Goal: Task Accomplishment & Management: Use online tool/utility

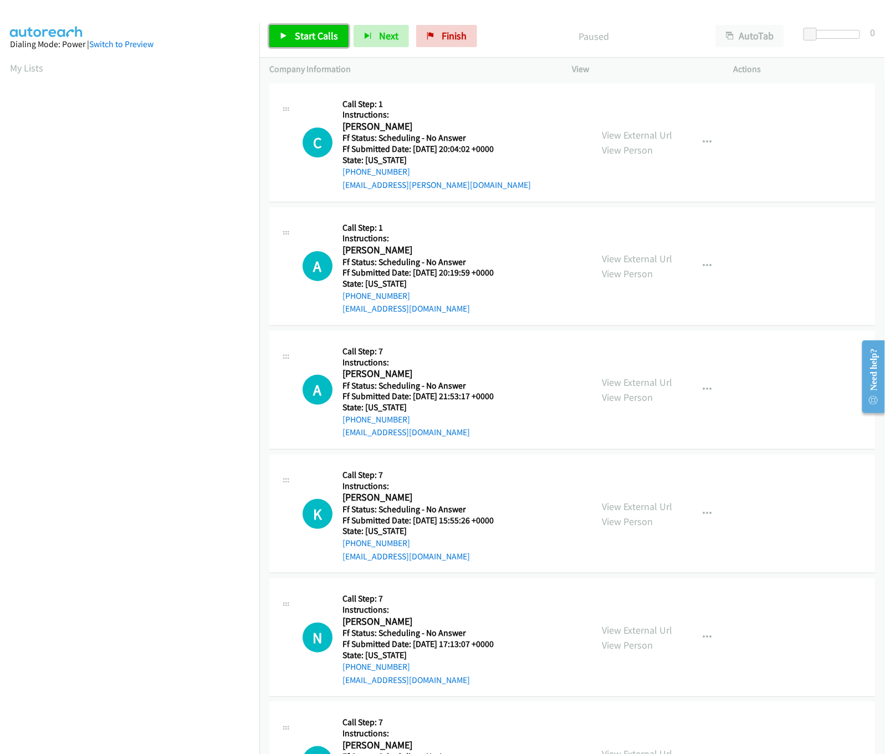
click at [302, 29] on link "Start Calls" at bounding box center [308, 36] width 79 height 22
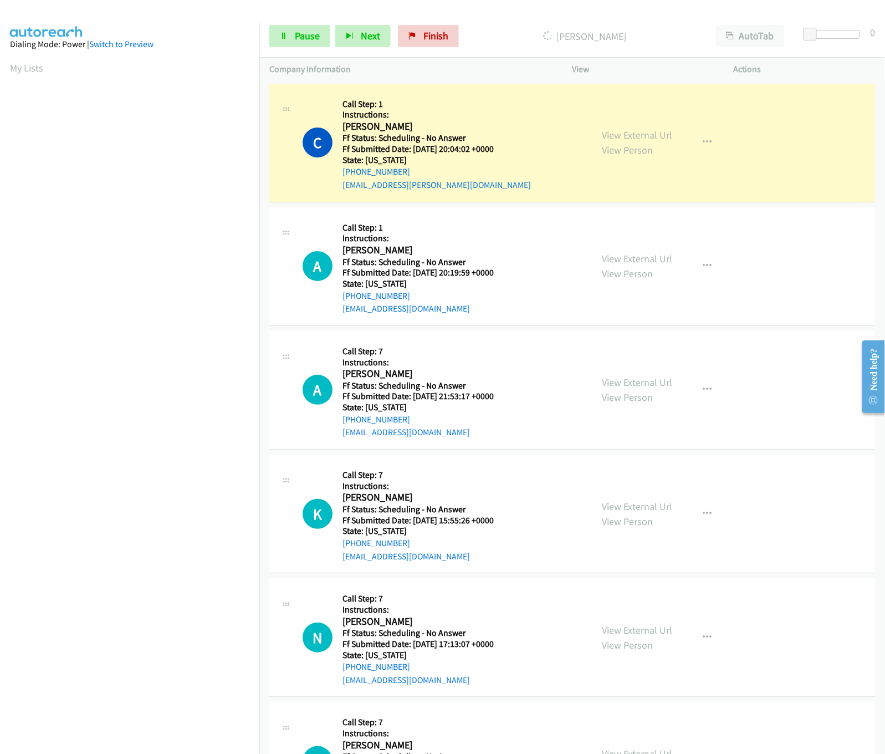
click at [629, 121] on div "View External Url View Person View External Url Email Schedule/Manage Callback …" at bounding box center [677, 143] width 171 height 98
click at [630, 127] on div "View External Url View Person" at bounding box center [637, 142] width 70 height 30
click at [637, 135] on link "View External Url" at bounding box center [637, 135] width 70 height 13
click at [637, 263] on link "View External Url" at bounding box center [637, 258] width 70 height 13
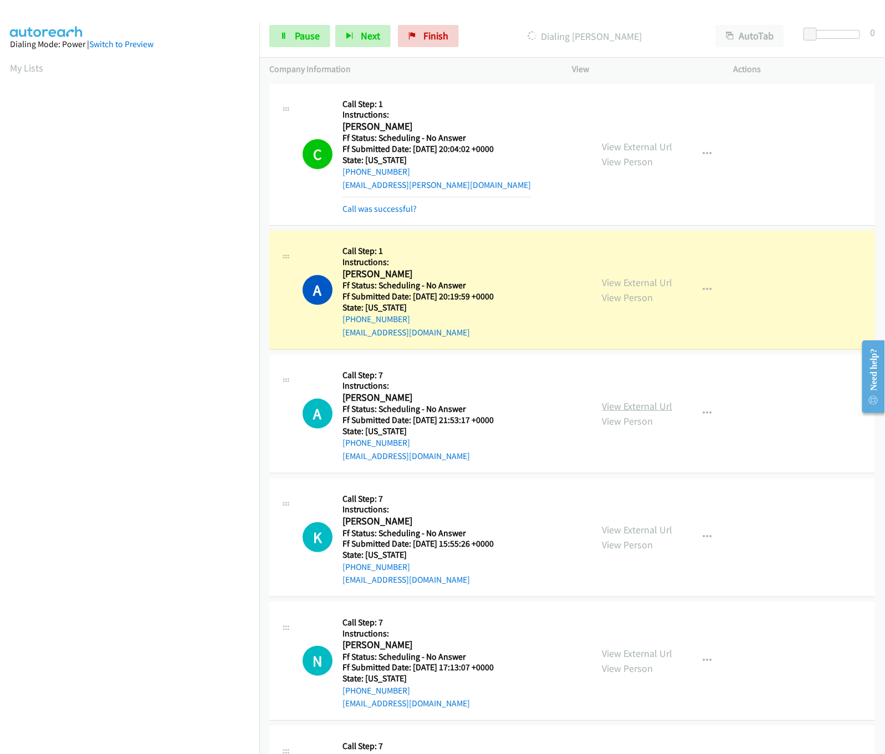
click at [602, 405] on link "View External Url" at bounding box center [637, 406] width 70 height 13
click at [620, 529] on link "View External Url" at bounding box center [637, 529] width 70 height 13
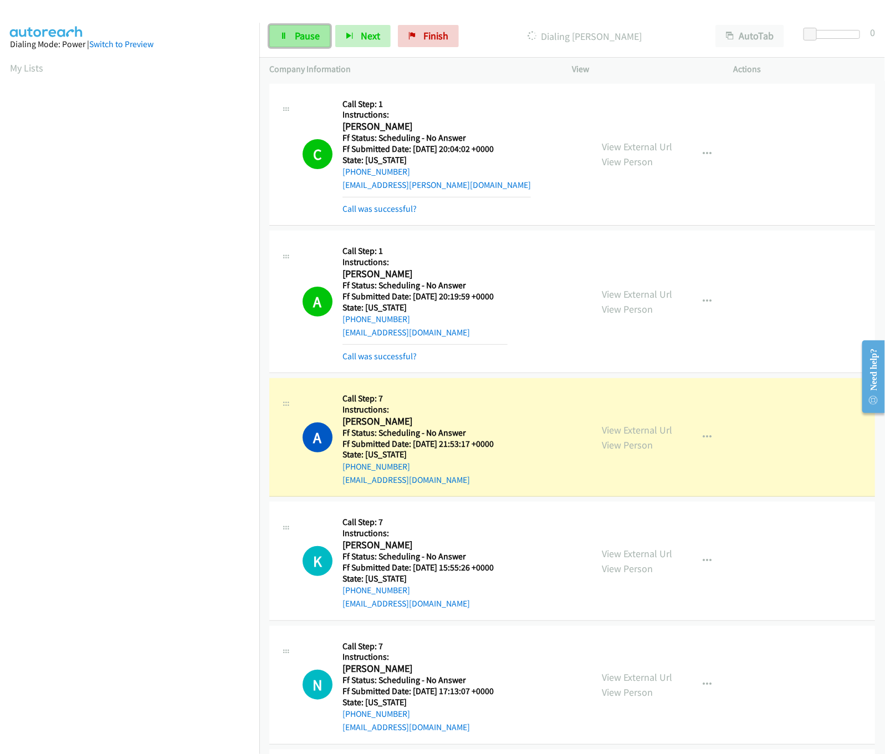
click at [284, 33] on icon at bounding box center [284, 37] width 8 height 8
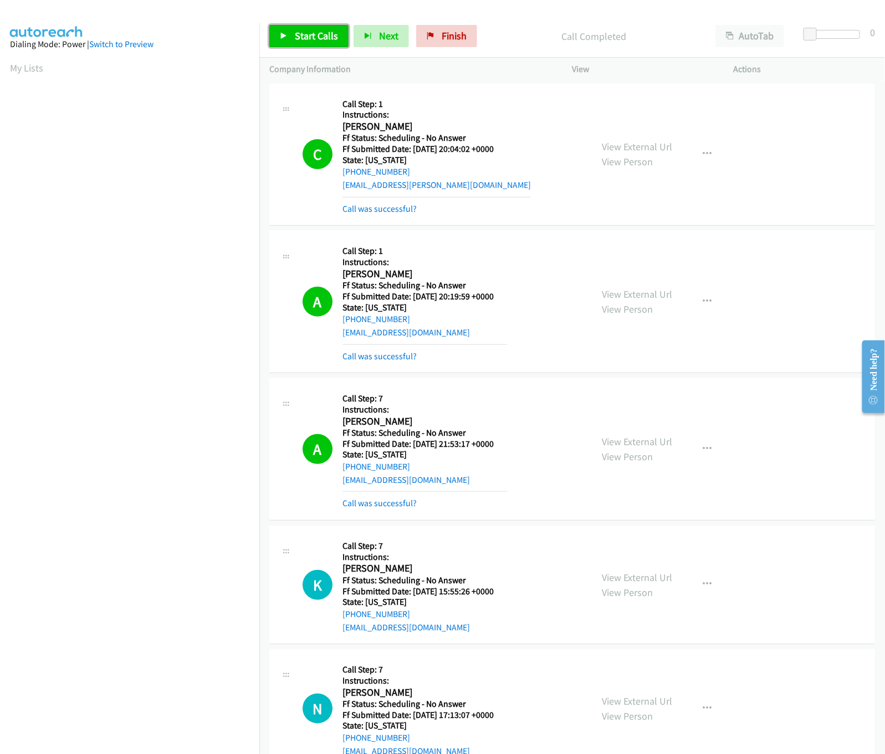
click at [288, 37] on link "Start Calls" at bounding box center [308, 36] width 79 height 22
click at [283, 27] on link "Pause" at bounding box center [299, 36] width 61 height 22
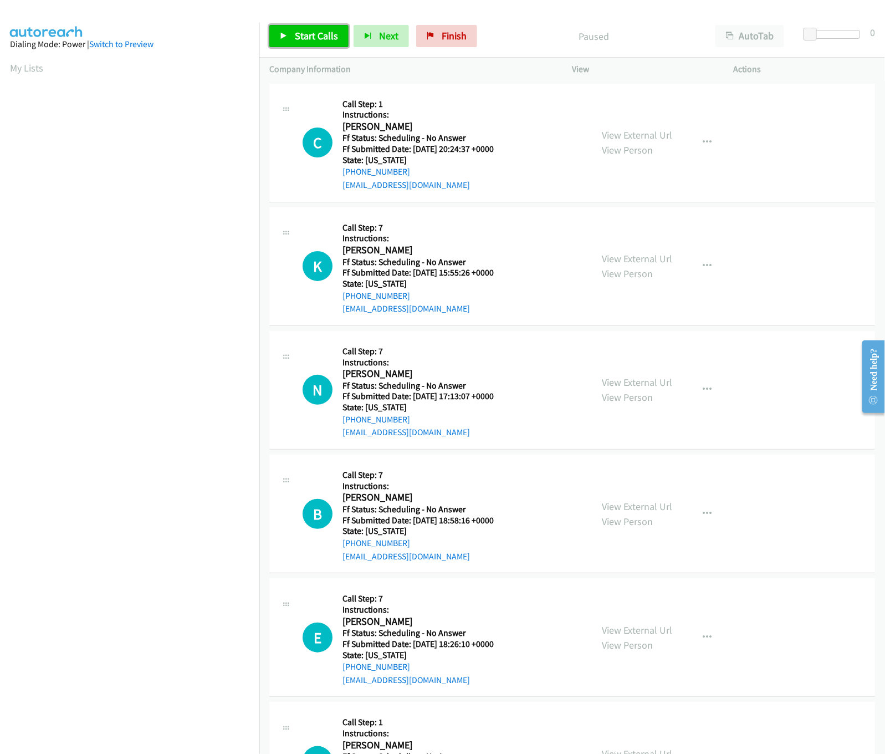
click at [310, 33] on span "Start Calls" at bounding box center [316, 35] width 43 height 13
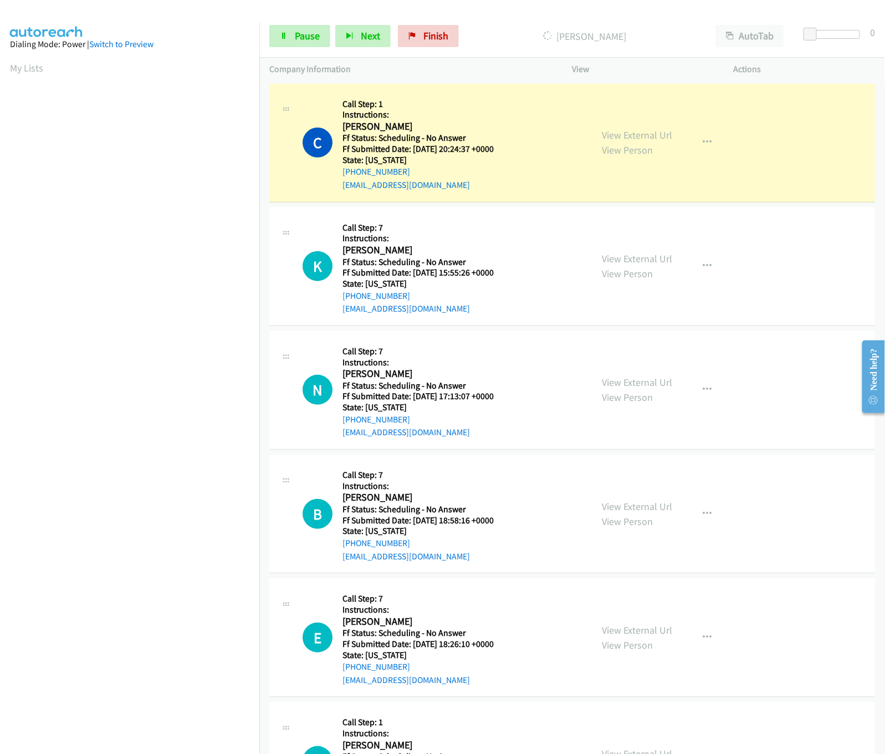
click at [609, 127] on div "View External Url View Person" at bounding box center [637, 142] width 70 height 30
click at [609, 133] on link "View External Url" at bounding box center [637, 135] width 70 height 13
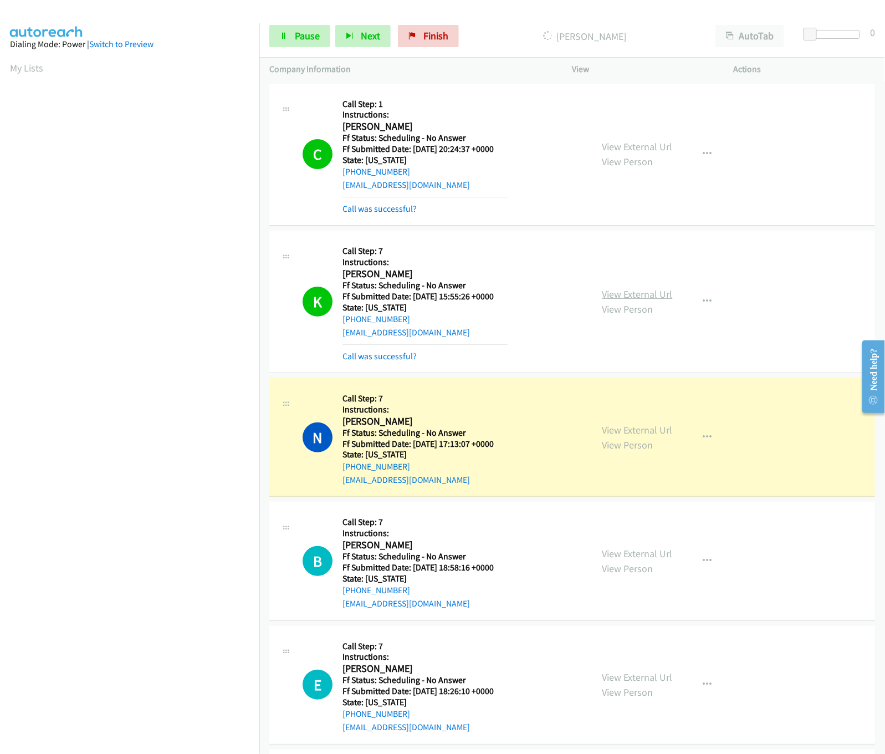
click at [629, 289] on link "View External Url" at bounding box center [637, 294] width 70 height 13
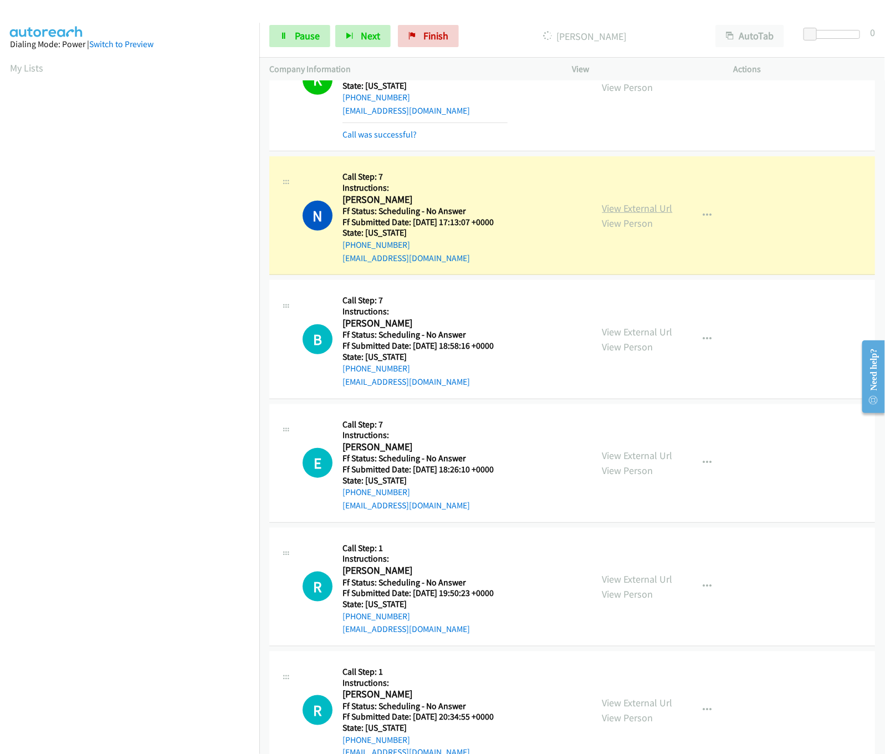
click at [612, 206] on link "View External Url" at bounding box center [637, 208] width 70 height 13
click at [644, 328] on link "View External Url" at bounding box center [637, 331] width 70 height 13
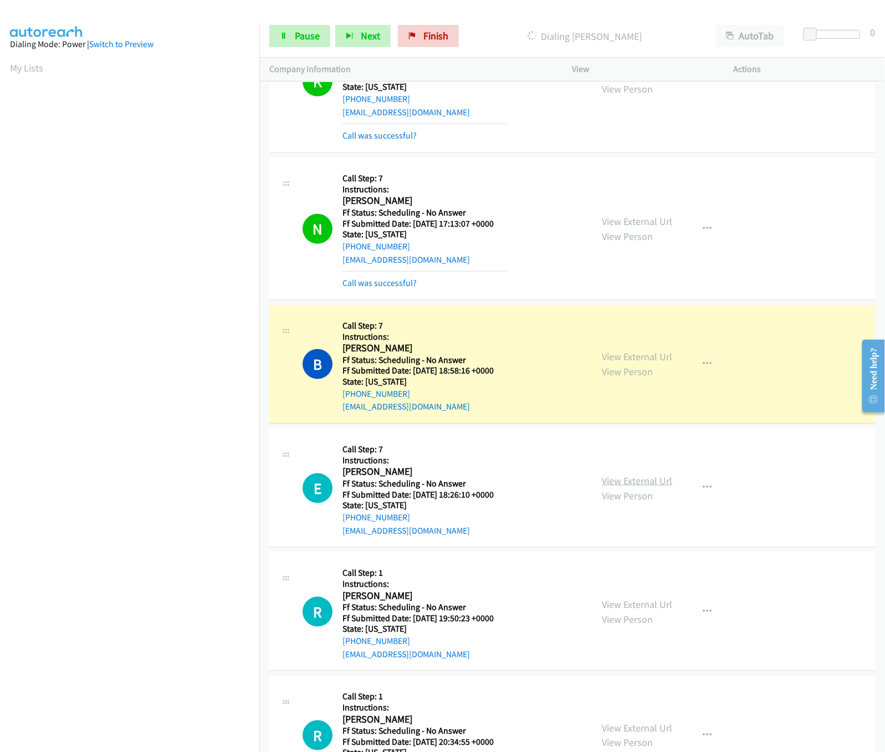
click at [627, 483] on link "View External Url" at bounding box center [637, 480] width 70 height 13
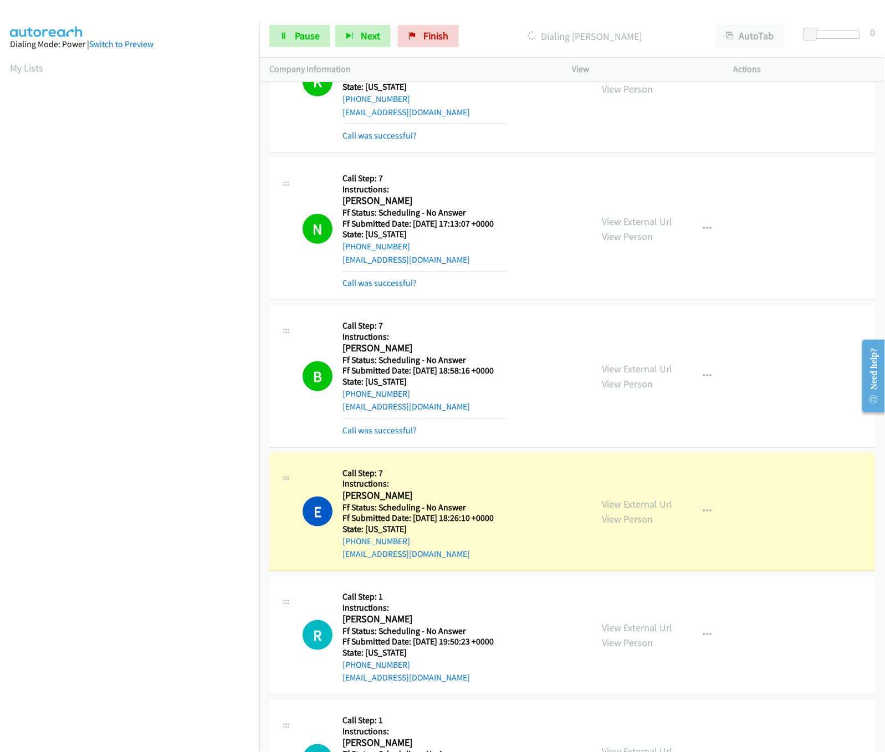
click at [152, 663] on nav "Dialing Mode: Power | Switch to Preview My Lists" at bounding box center [130, 399] width 260 height 752
click at [602, 622] on div "View External Url View Person" at bounding box center [637, 635] width 70 height 30
click at [602, 626] on link "View External Url" at bounding box center [637, 627] width 70 height 13
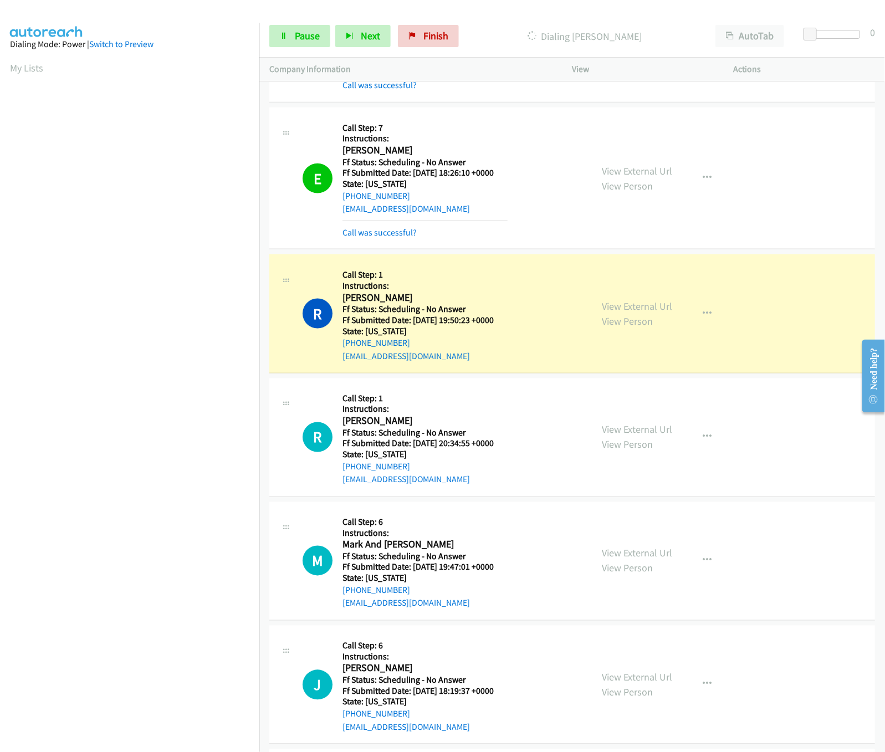
scroll to position [665, 0]
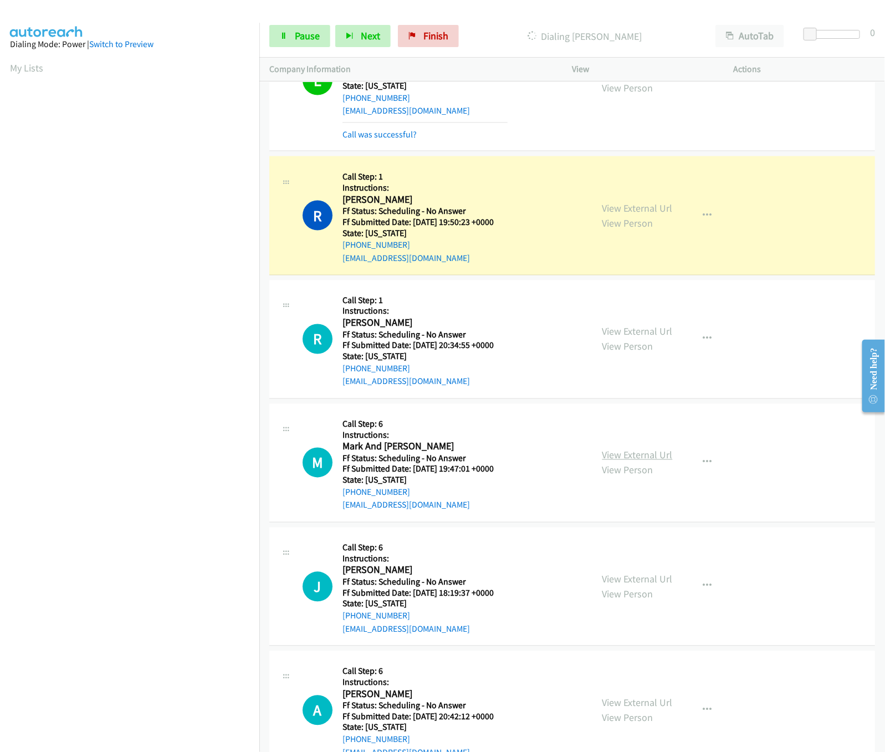
click at [631, 462] on link "View External Url" at bounding box center [637, 455] width 70 height 13
click at [655, 338] on link "View External Url" at bounding box center [637, 331] width 70 height 13
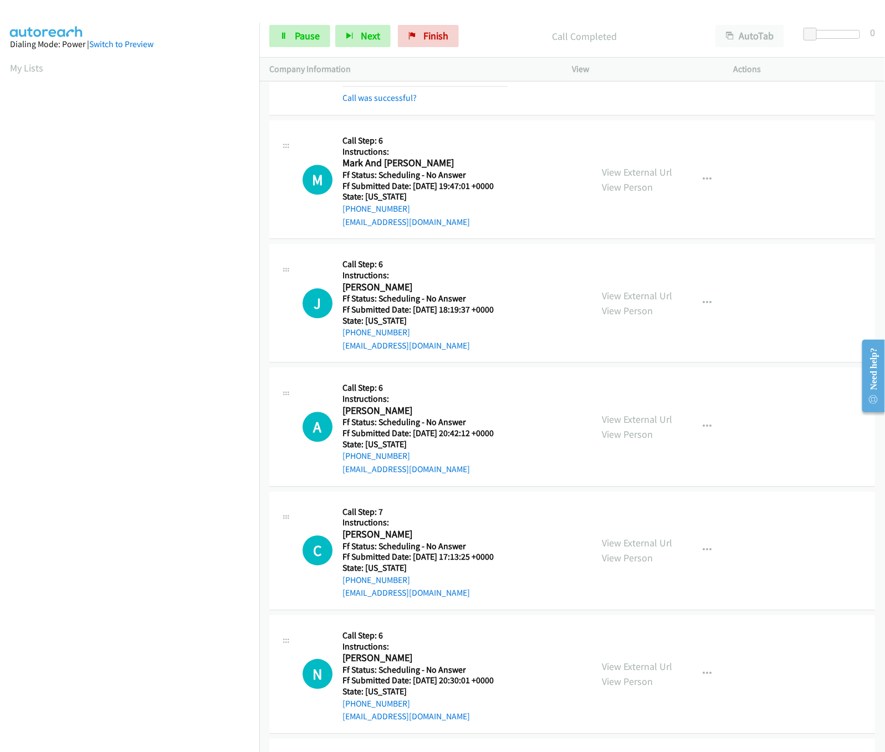
scroll to position [998, 0]
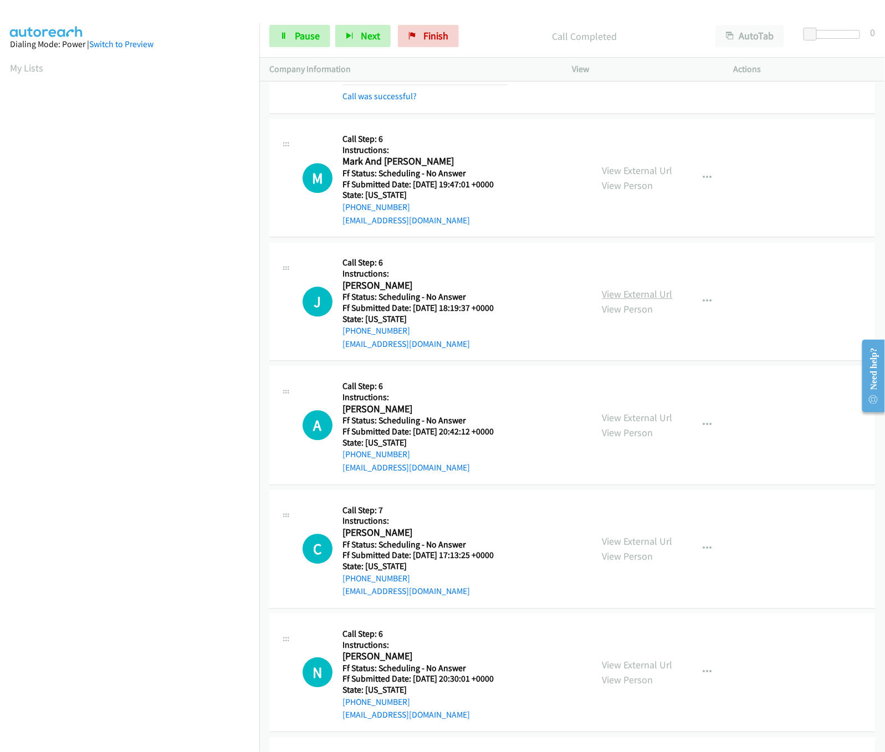
click at [635, 296] on link "View External Url" at bounding box center [637, 294] width 70 height 13
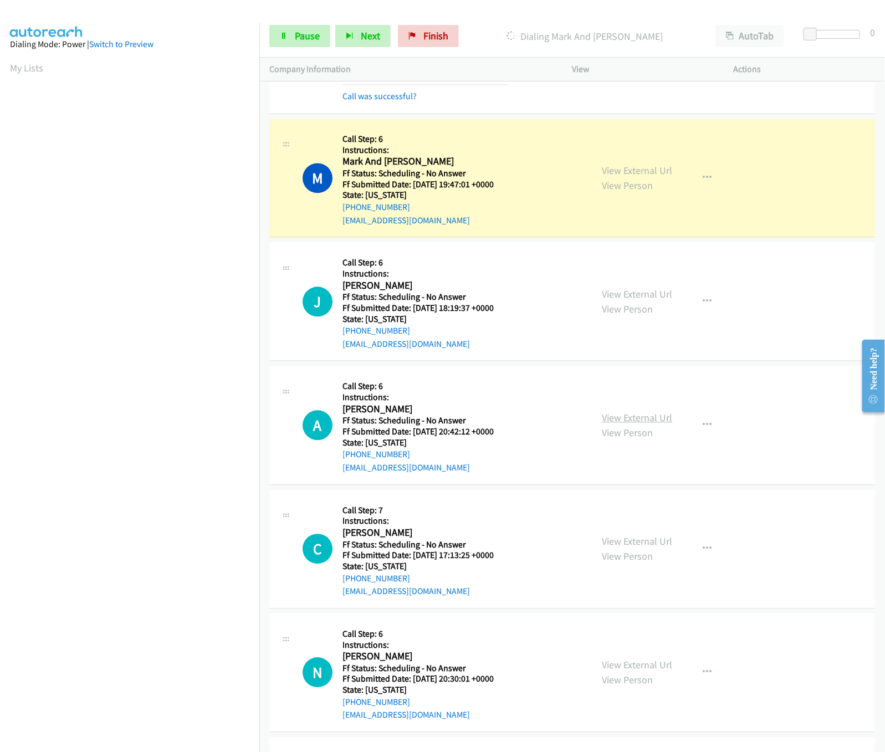
click at [620, 424] on link "View External Url" at bounding box center [637, 417] width 70 height 13
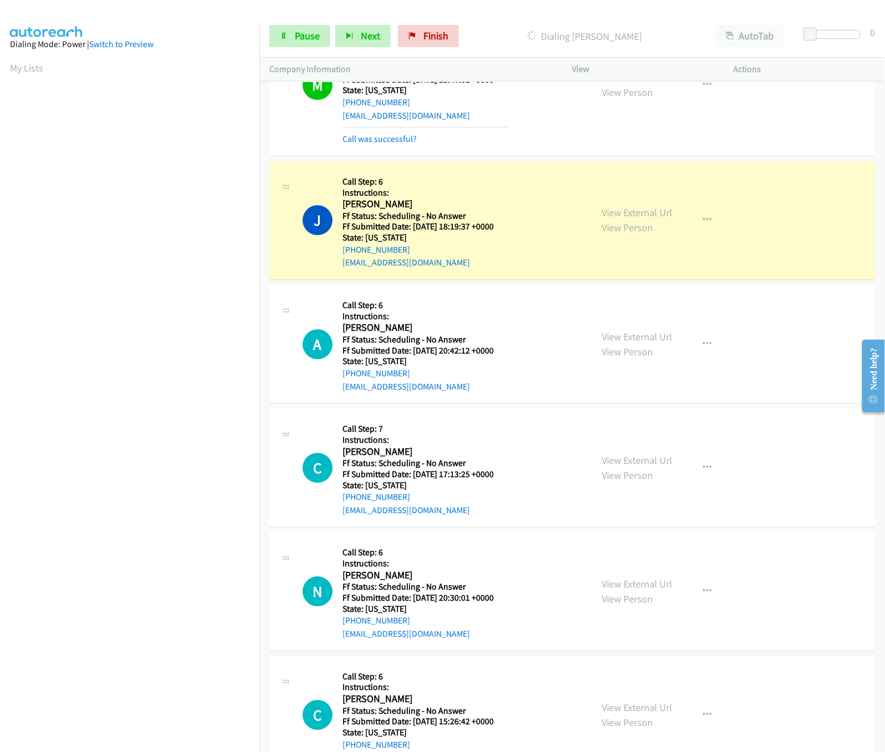
scroll to position [1219, 0]
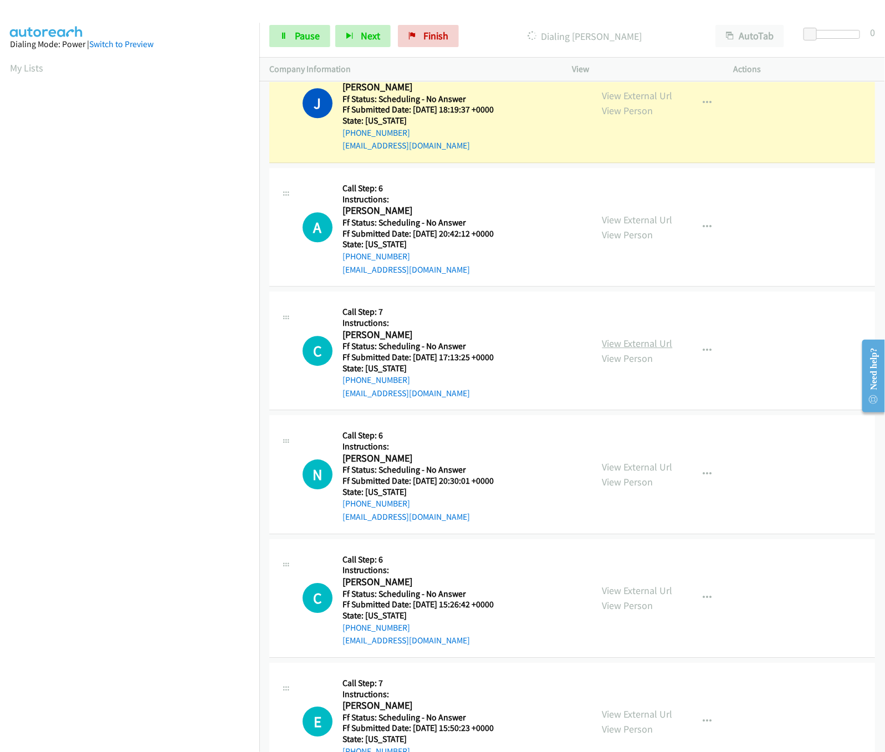
click at [616, 346] on link "View External Url" at bounding box center [637, 343] width 70 height 13
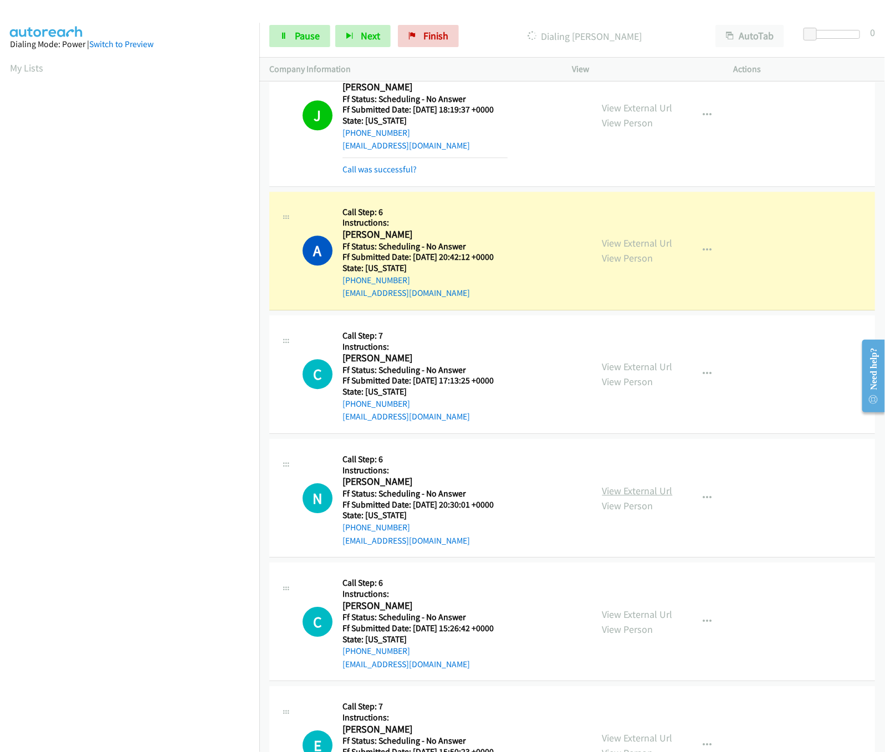
click at [602, 491] on link "View External Url" at bounding box center [637, 490] width 70 height 13
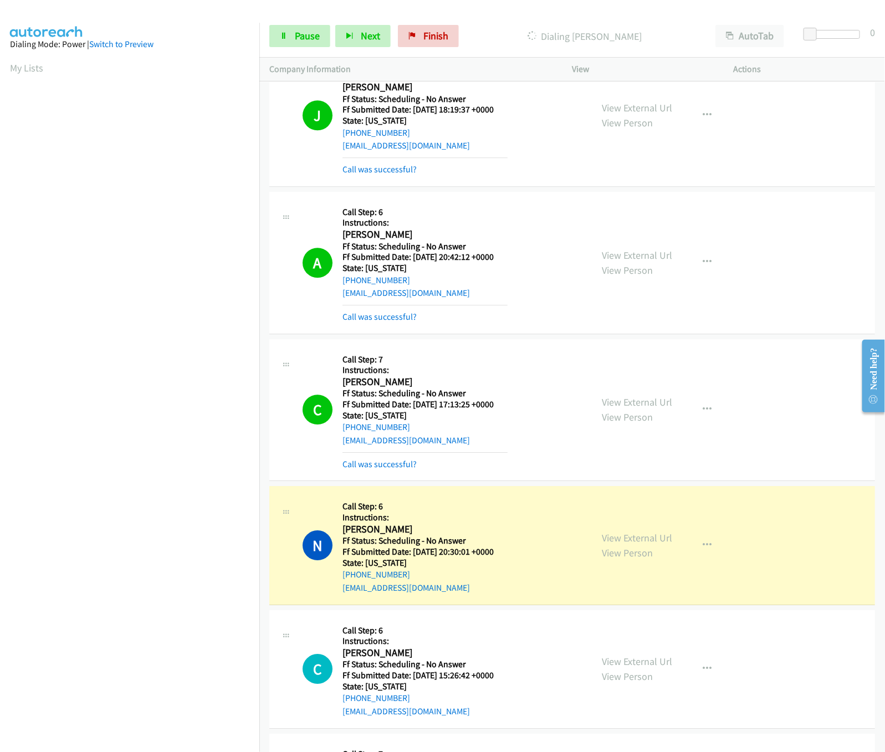
scroll to position [1441, 0]
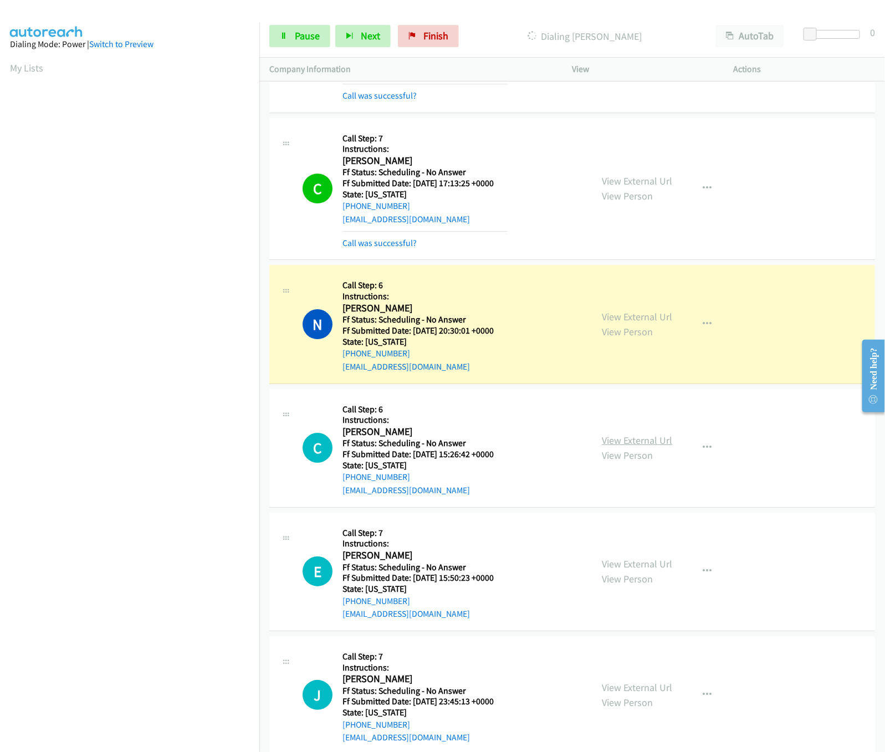
click at [642, 447] on link "View External Url" at bounding box center [637, 440] width 70 height 13
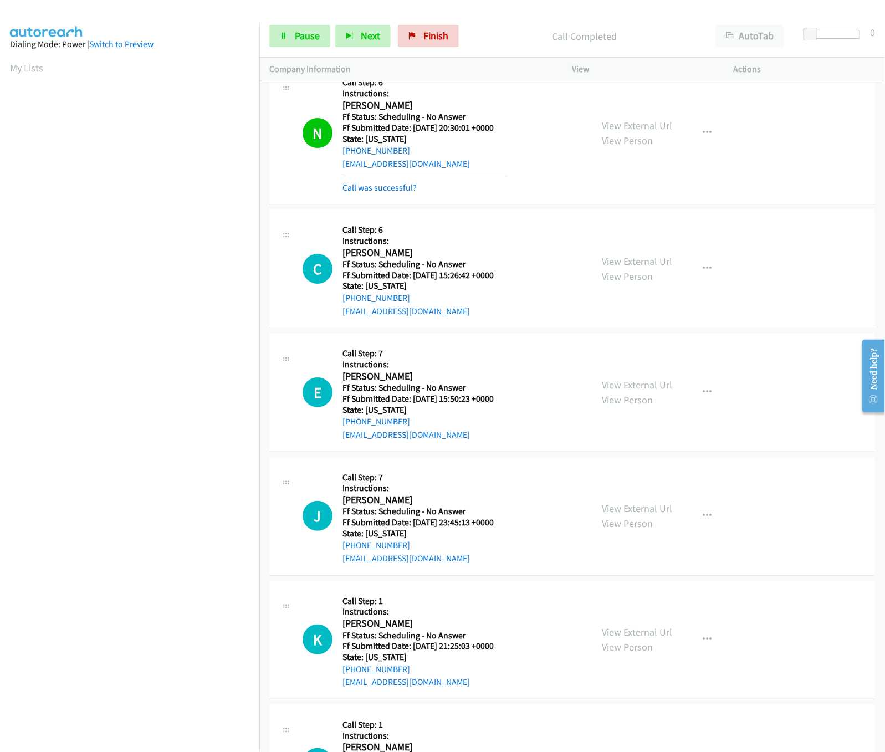
scroll to position [1663, 0]
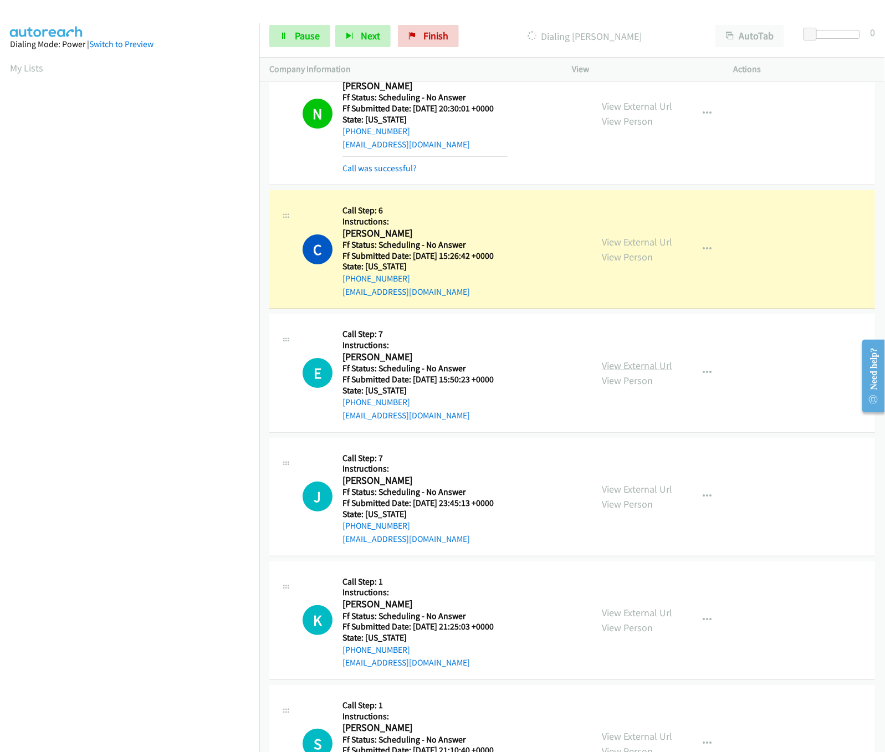
click at [630, 372] on link "View External Url" at bounding box center [637, 365] width 70 height 13
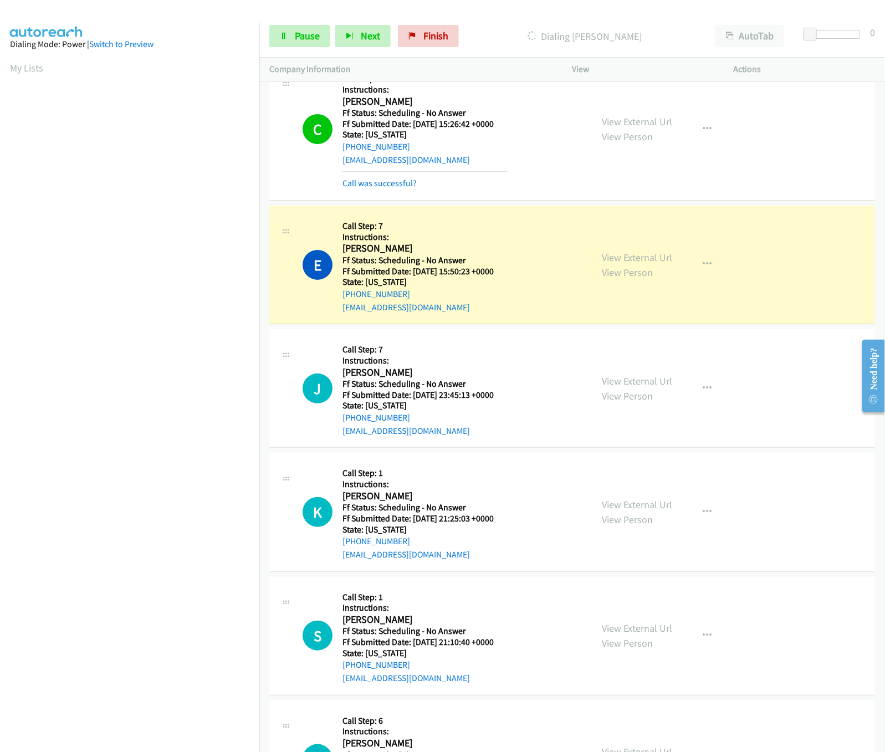
scroll to position [1884, 0]
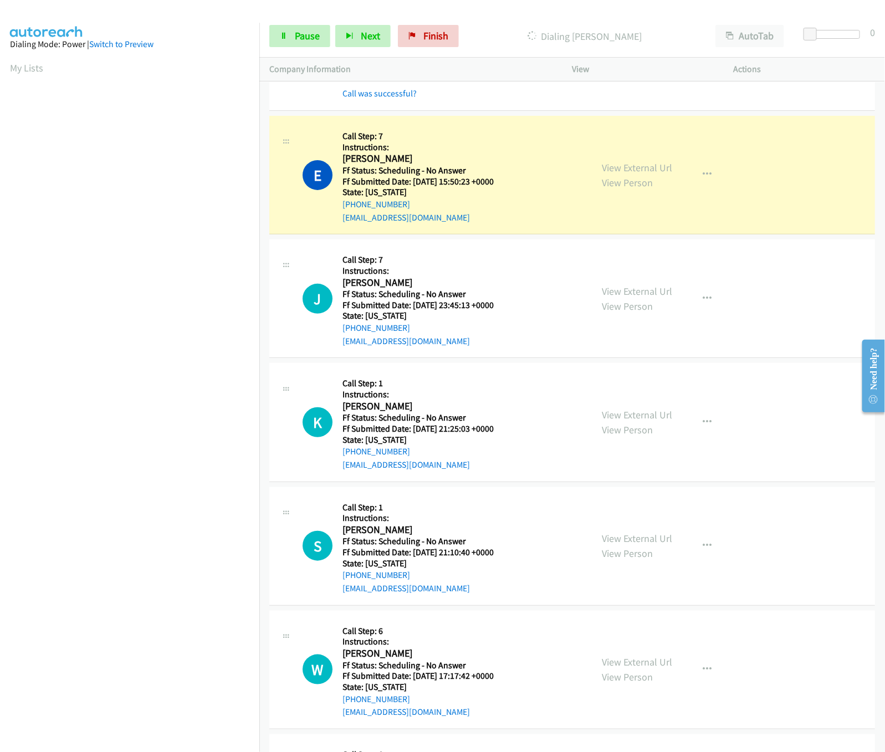
drag, startPoint x: 604, startPoint y: 421, endPoint x: 604, endPoint y: 410, distance: 11.1
click at [604, 421] on link "View External Url" at bounding box center [637, 414] width 70 height 13
click at [634, 295] on link "View External Url" at bounding box center [637, 291] width 70 height 13
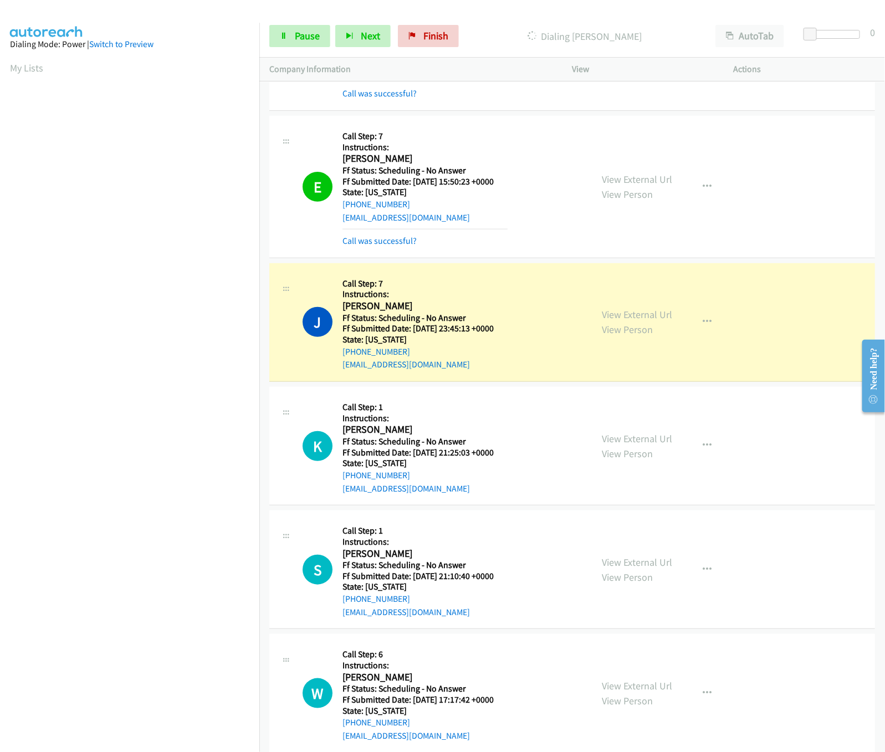
scroll to position [1995, 0]
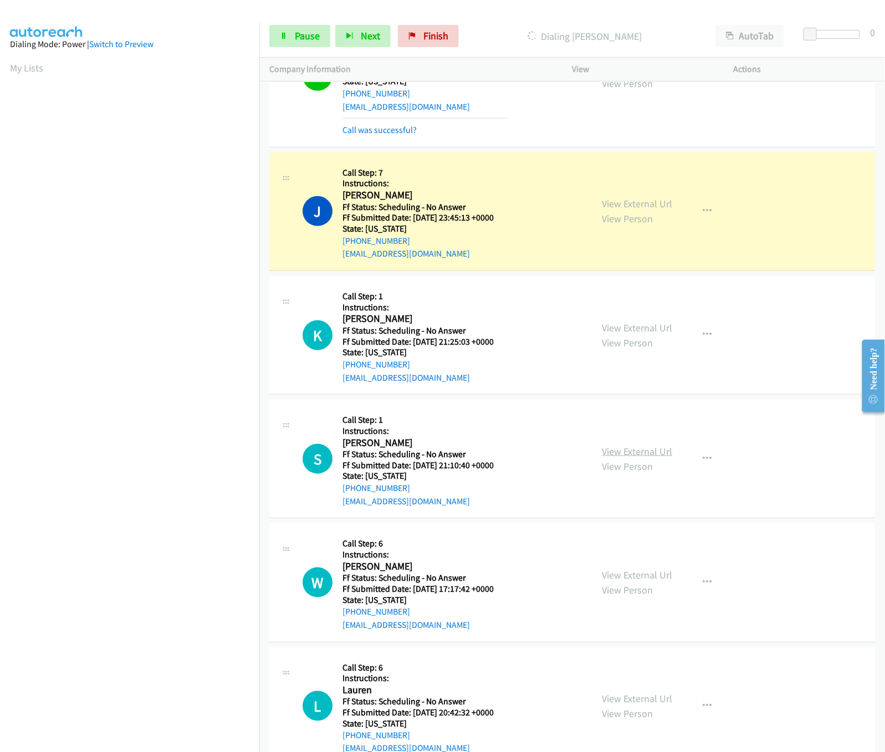
click at [624, 454] on link "View External Url" at bounding box center [637, 451] width 70 height 13
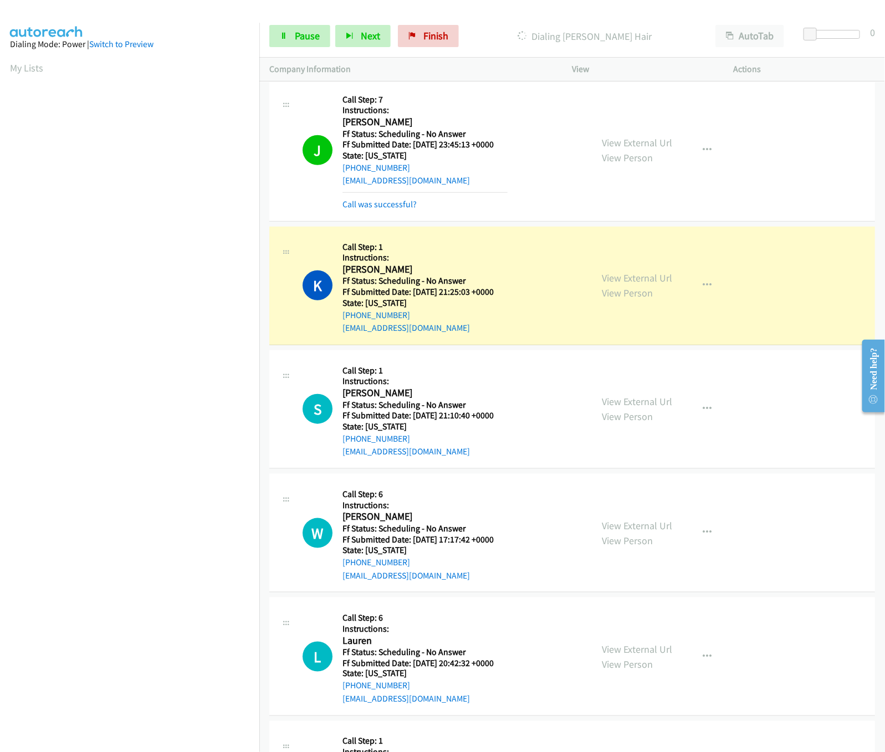
scroll to position [2106, 0]
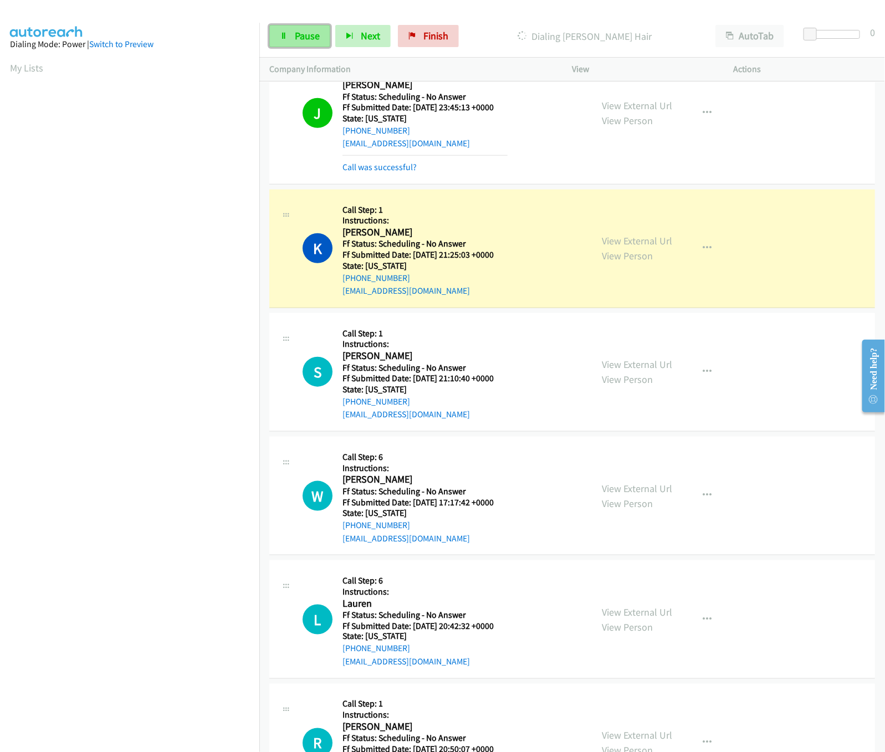
click at [313, 33] on span "Pause" at bounding box center [307, 35] width 25 height 13
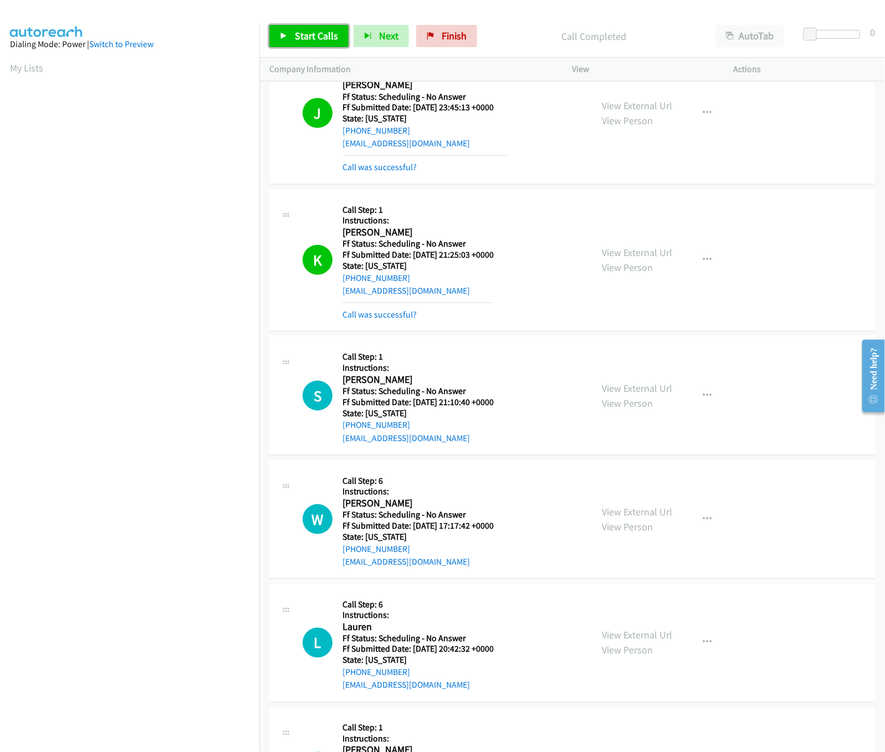
click at [284, 39] on icon at bounding box center [284, 37] width 8 height 8
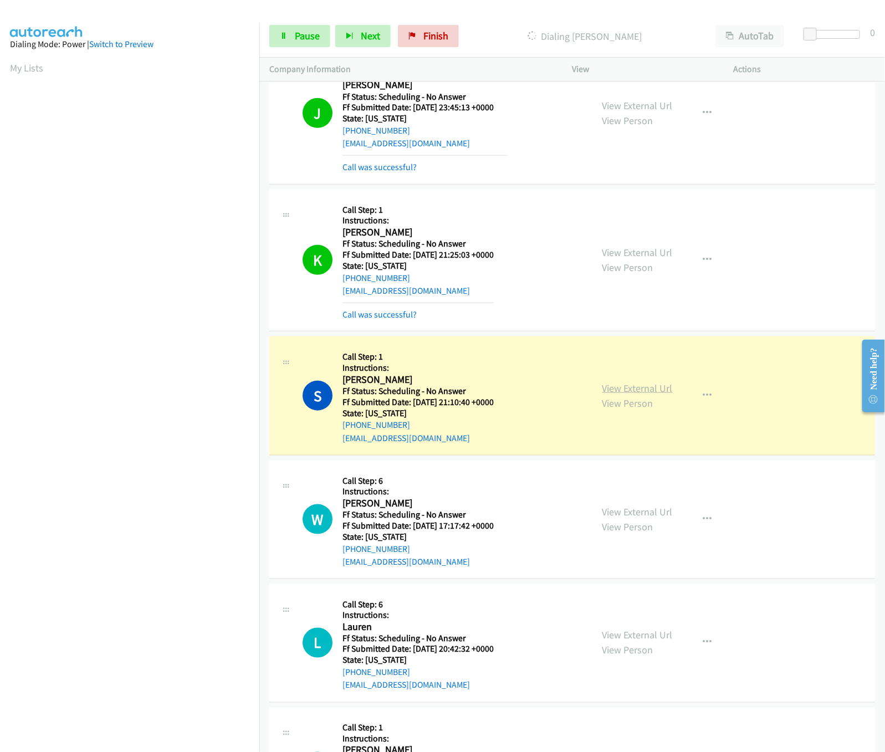
click at [634, 395] on link "View External Url" at bounding box center [637, 388] width 70 height 13
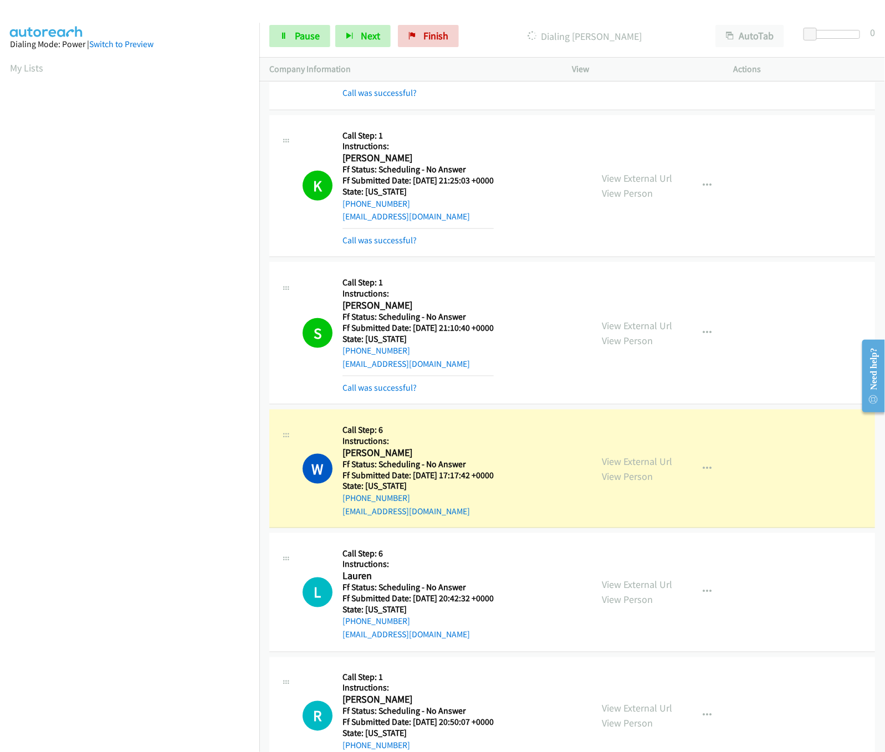
scroll to position [2217, 0]
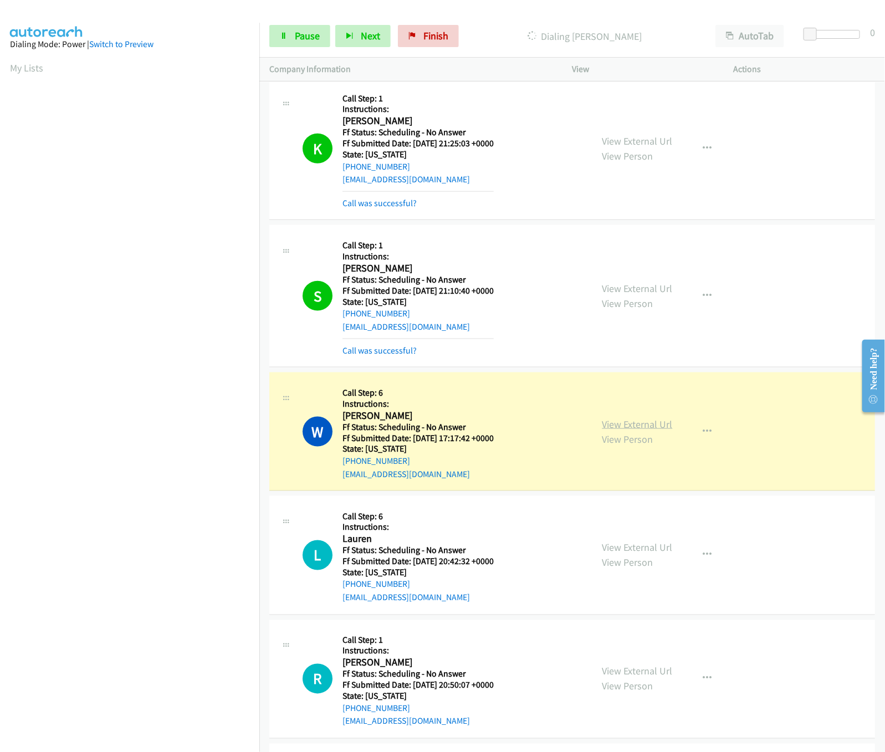
click at [621, 431] on link "View External Url" at bounding box center [637, 424] width 70 height 13
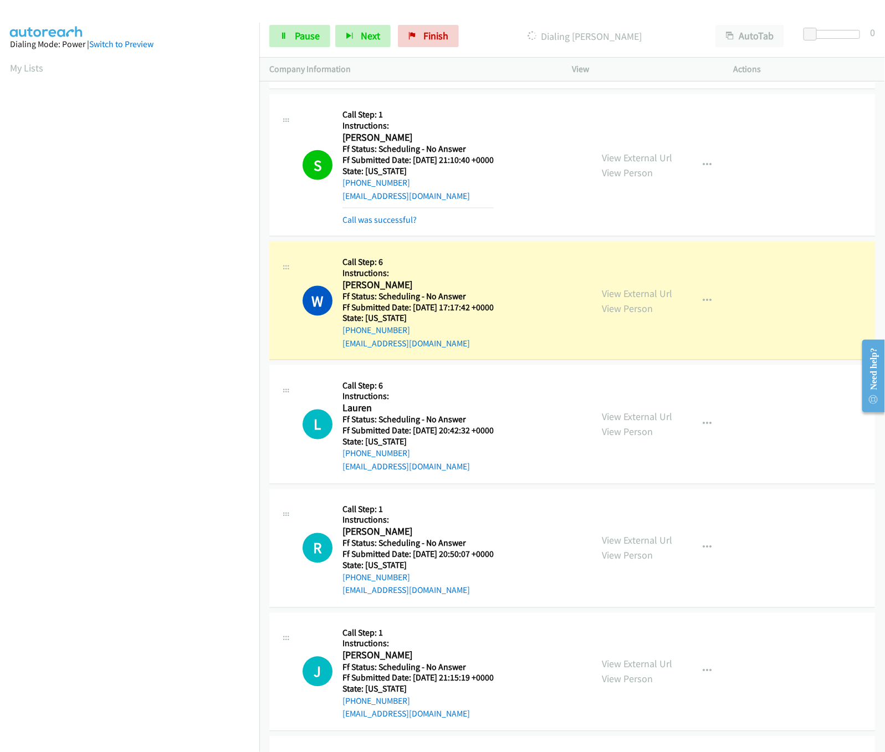
scroll to position [2438, 0]
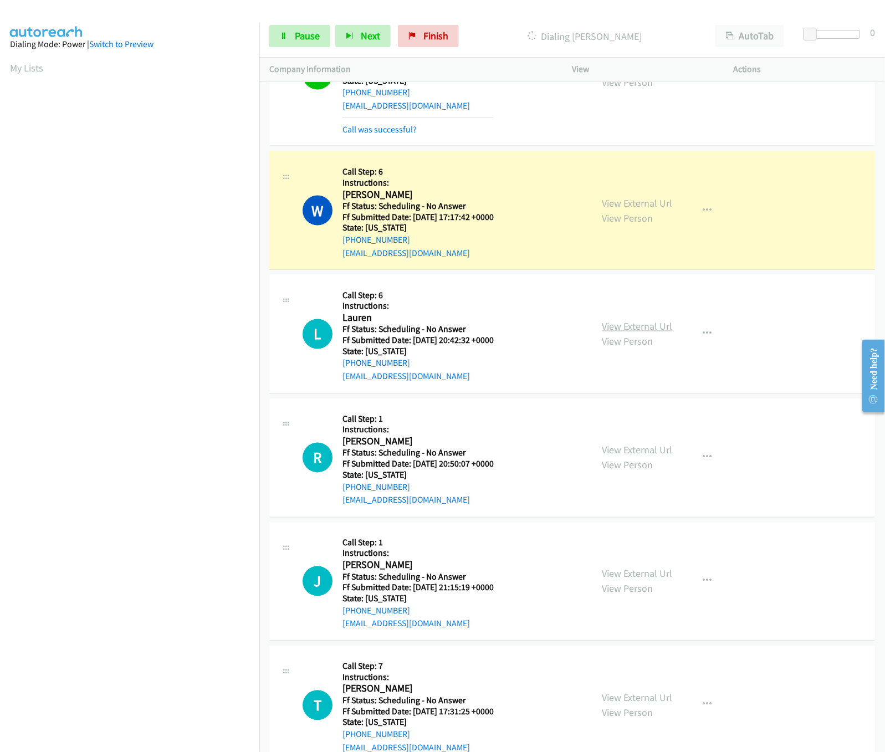
click at [656, 333] on link "View External Url" at bounding box center [637, 326] width 70 height 13
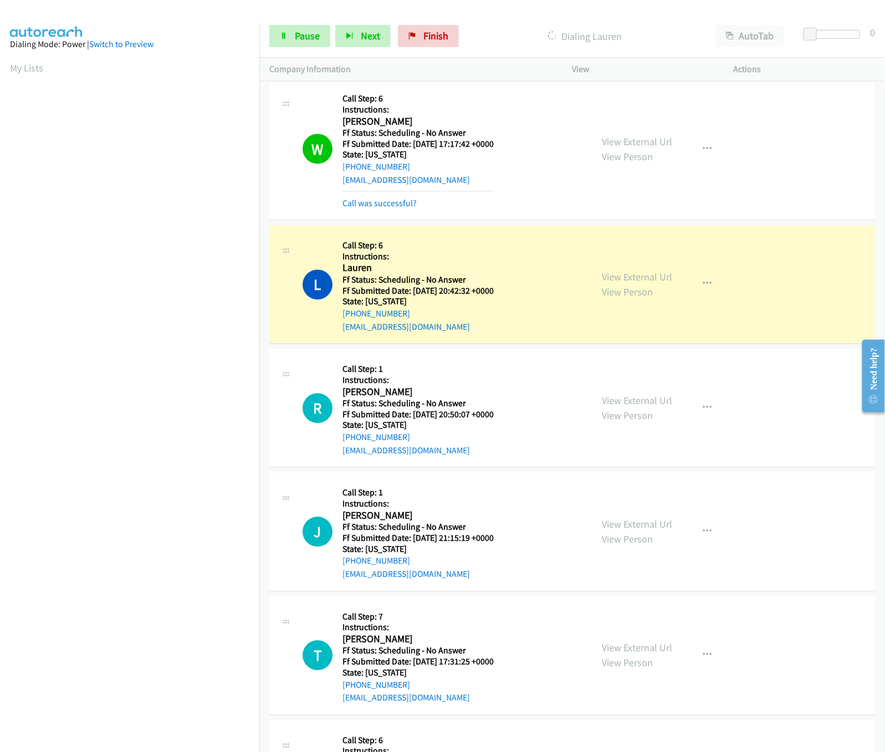
scroll to position [2550, 0]
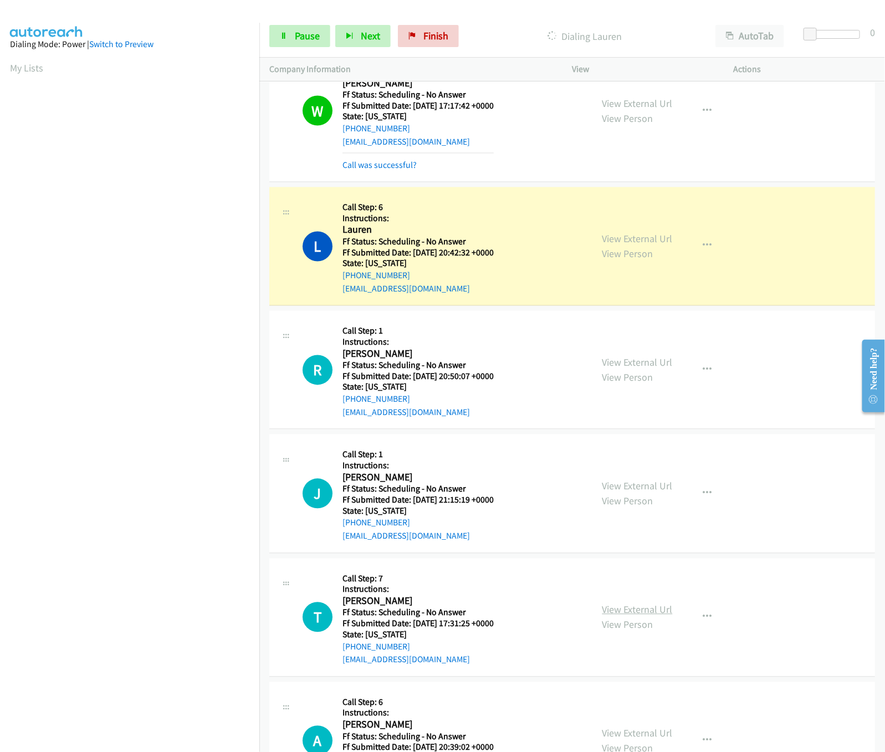
click at [630, 615] on link "View External Url" at bounding box center [637, 610] width 70 height 13
click at [635, 489] on link "View External Url" at bounding box center [637, 486] width 70 height 13
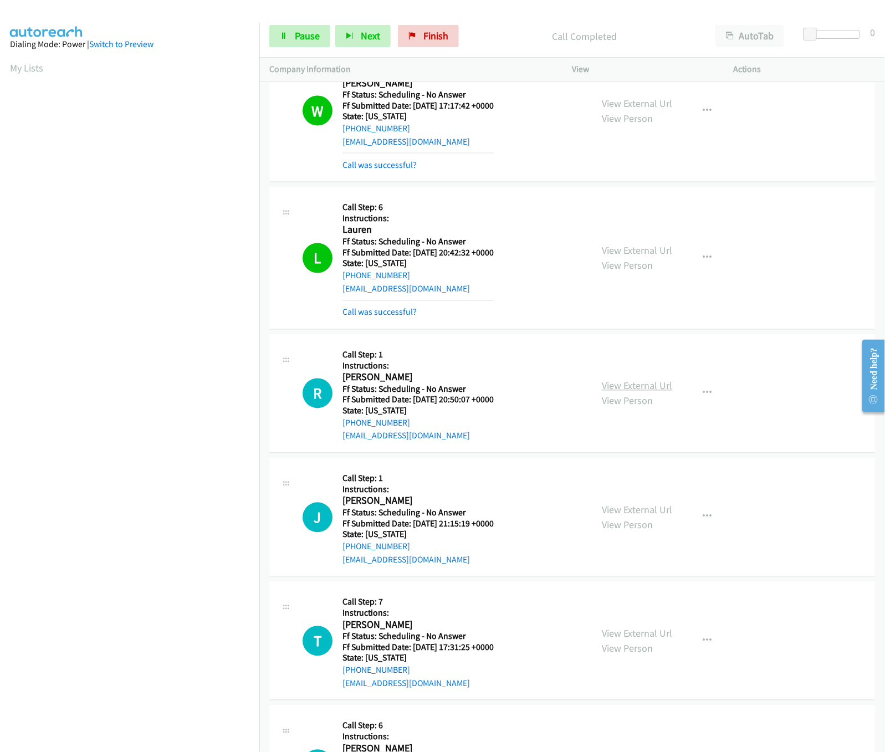
click at [657, 389] on link "View External Url" at bounding box center [637, 386] width 70 height 13
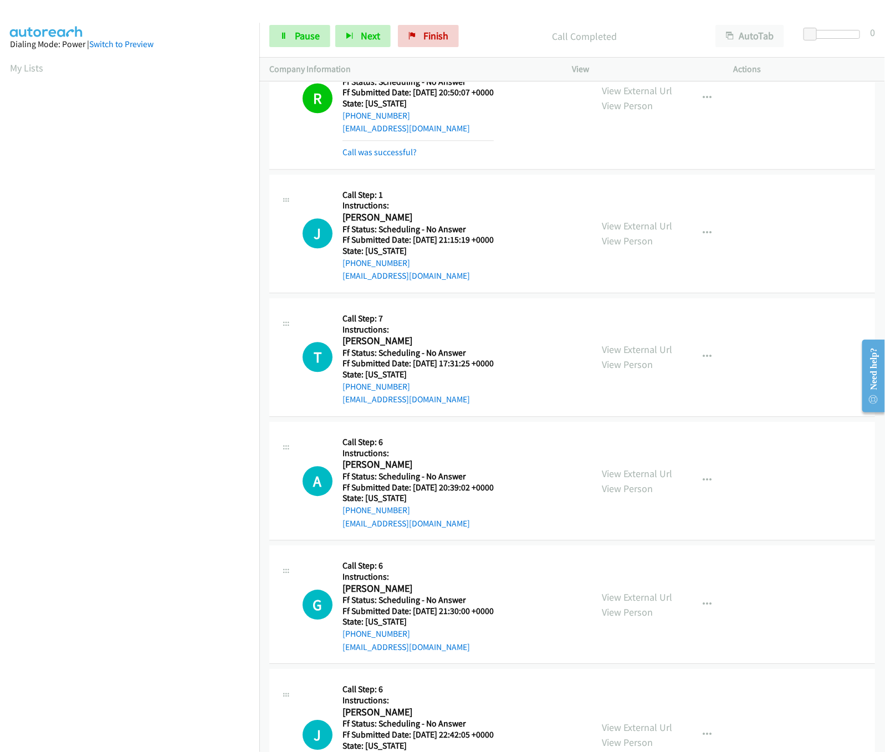
scroll to position [2882, 0]
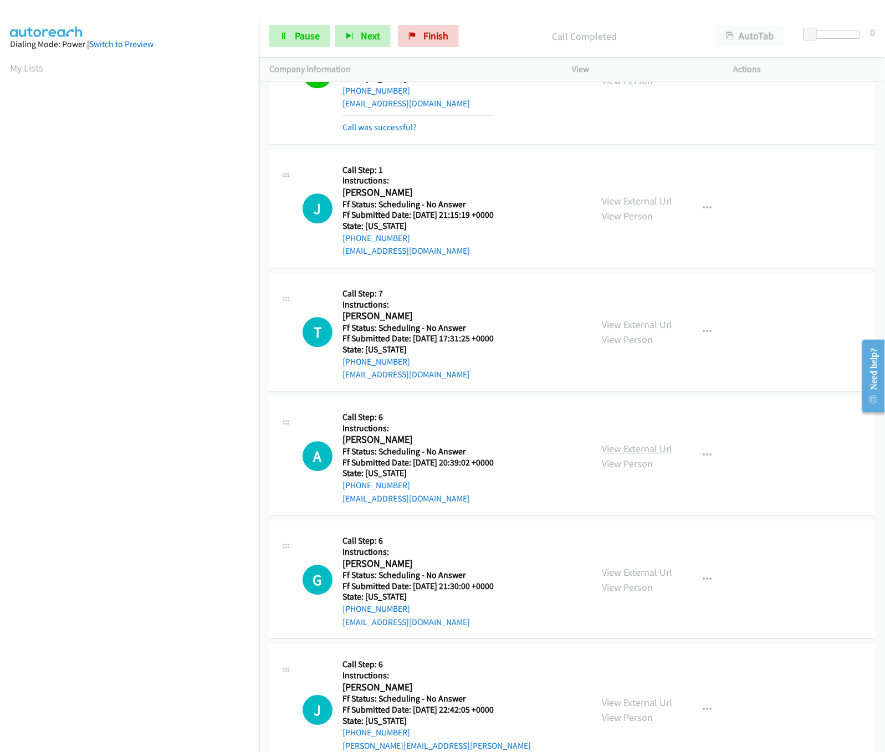
click at [647, 455] on link "View External Url" at bounding box center [637, 448] width 70 height 13
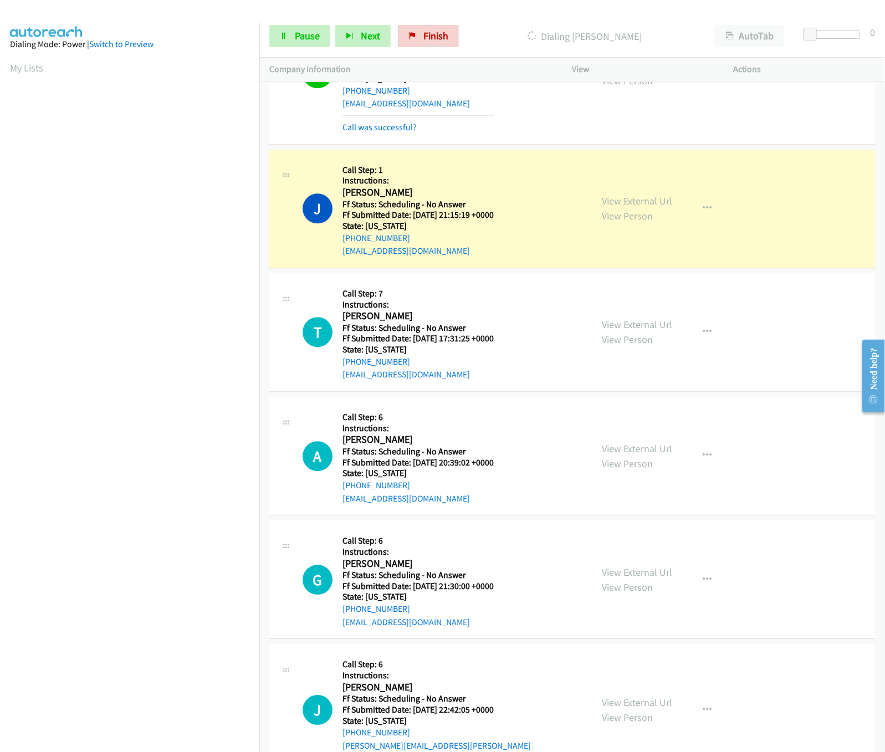
scroll to position [2993, 0]
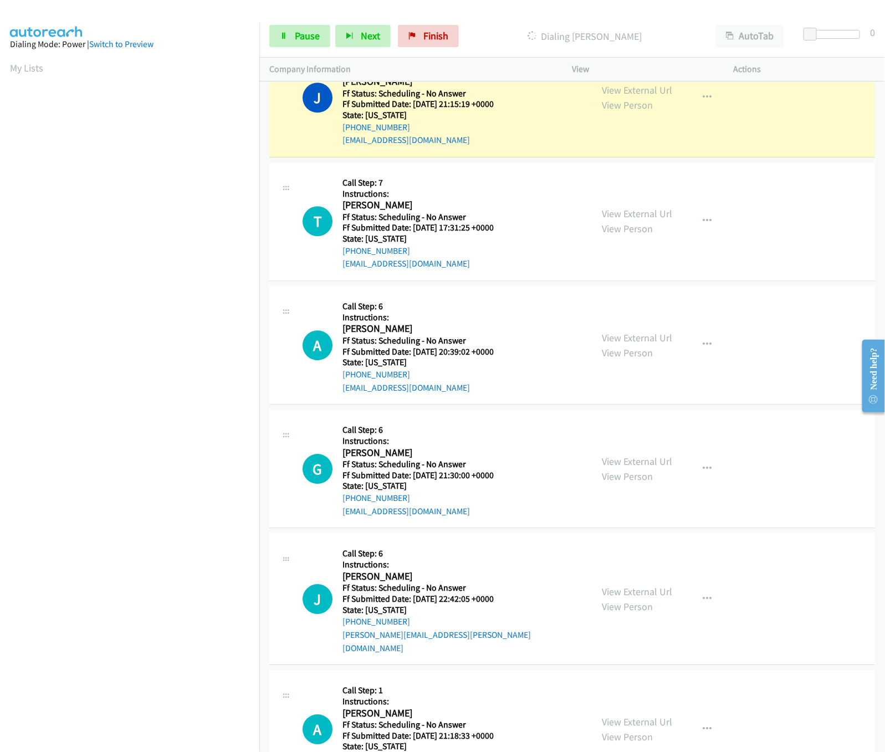
click at [642, 461] on div "View External Url View Person View External Url Email Schedule/Manage Callback …" at bounding box center [677, 469] width 171 height 98
click at [641, 464] on div "View External Url View Person View External Url Email Schedule/Manage Callback …" at bounding box center [677, 469] width 171 height 98
click at [641, 468] on link "View External Url" at bounding box center [637, 461] width 70 height 13
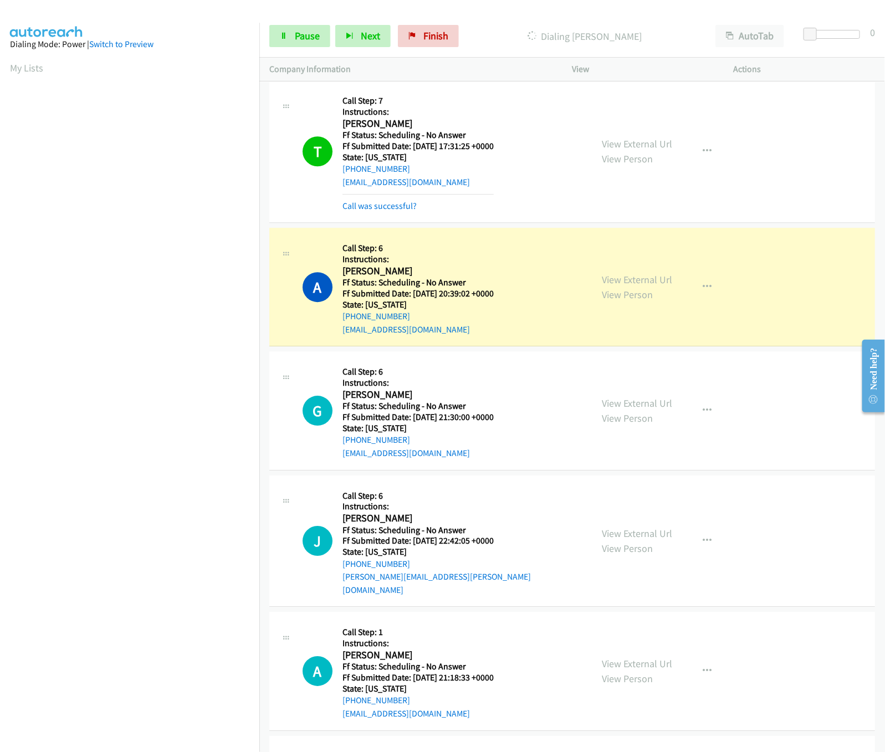
scroll to position [3215, 0]
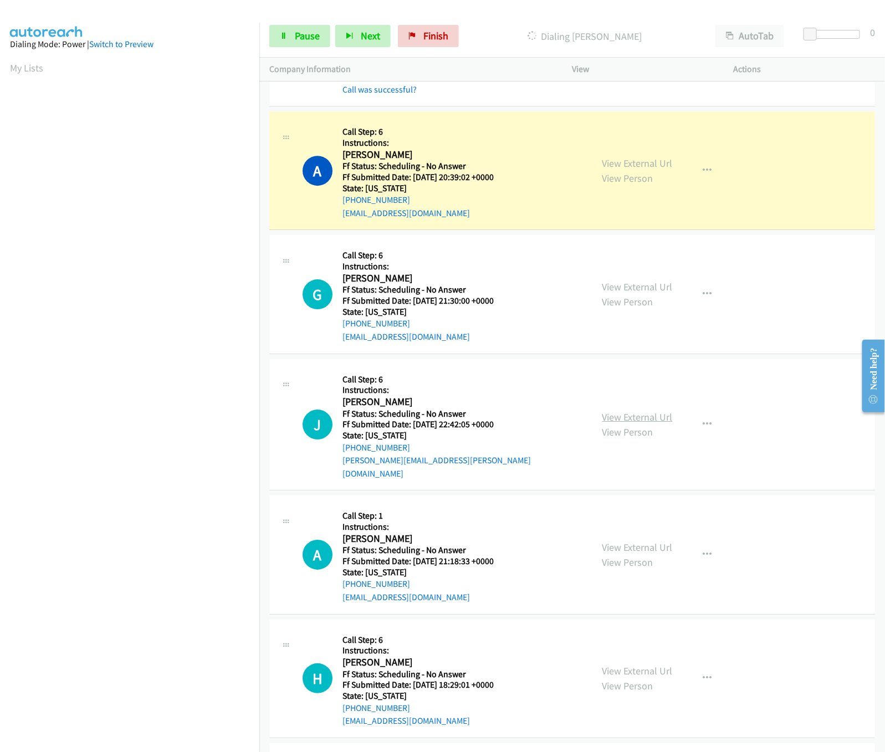
click at [640, 423] on link "View External Url" at bounding box center [637, 417] width 70 height 13
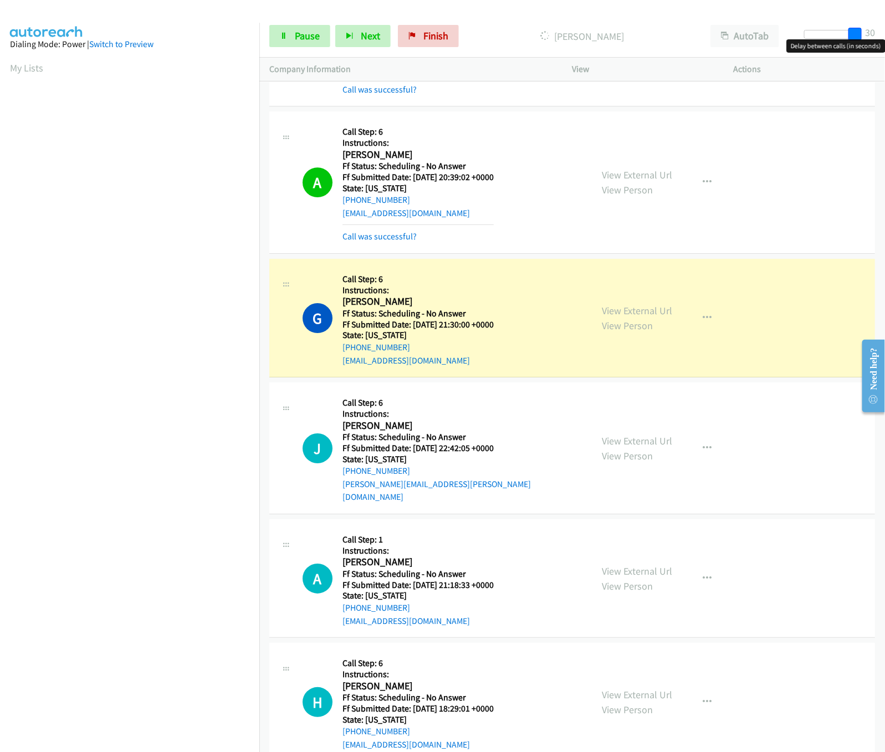
drag, startPoint x: 810, startPoint y: 35, endPoint x: 870, endPoint y: 33, distance: 60.4
click at [870, 33] on div "Start Calls Pause Next Finish Dialing Gelisa Breland AutoTab AutoTab 30" at bounding box center [572, 36] width 626 height 43
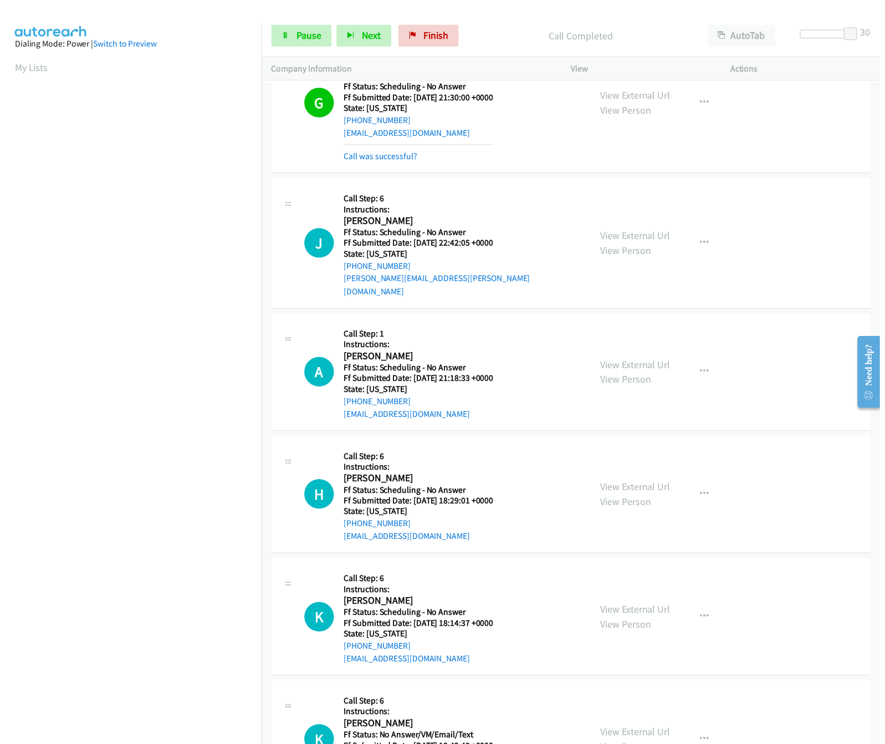
scroll to position [3547, 0]
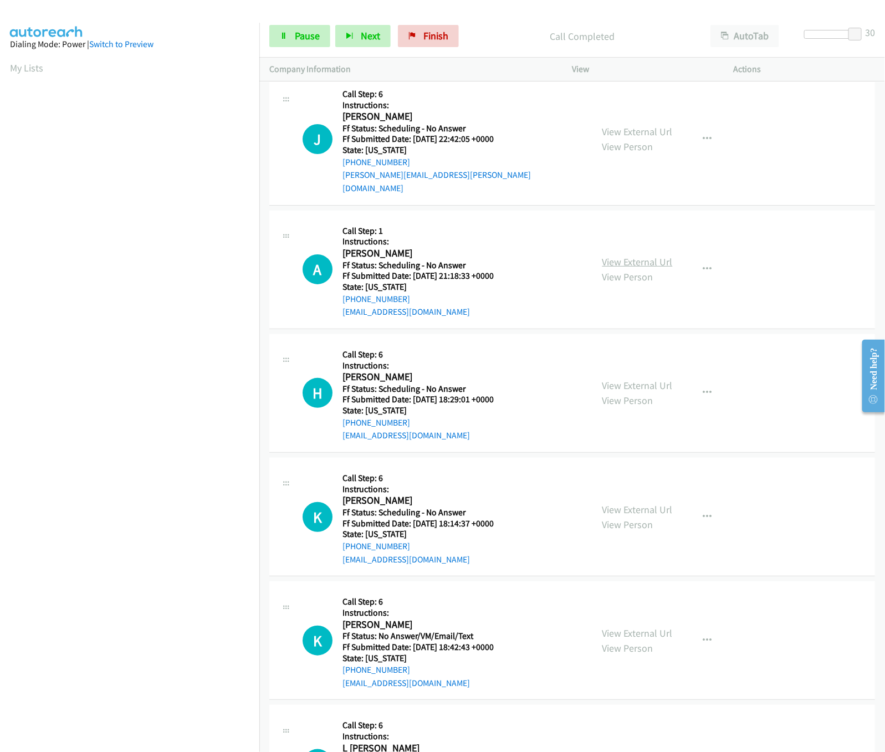
click at [635, 258] on link "View External Url" at bounding box center [637, 262] width 70 height 13
click at [632, 390] on link "View External Url" at bounding box center [637, 385] width 70 height 13
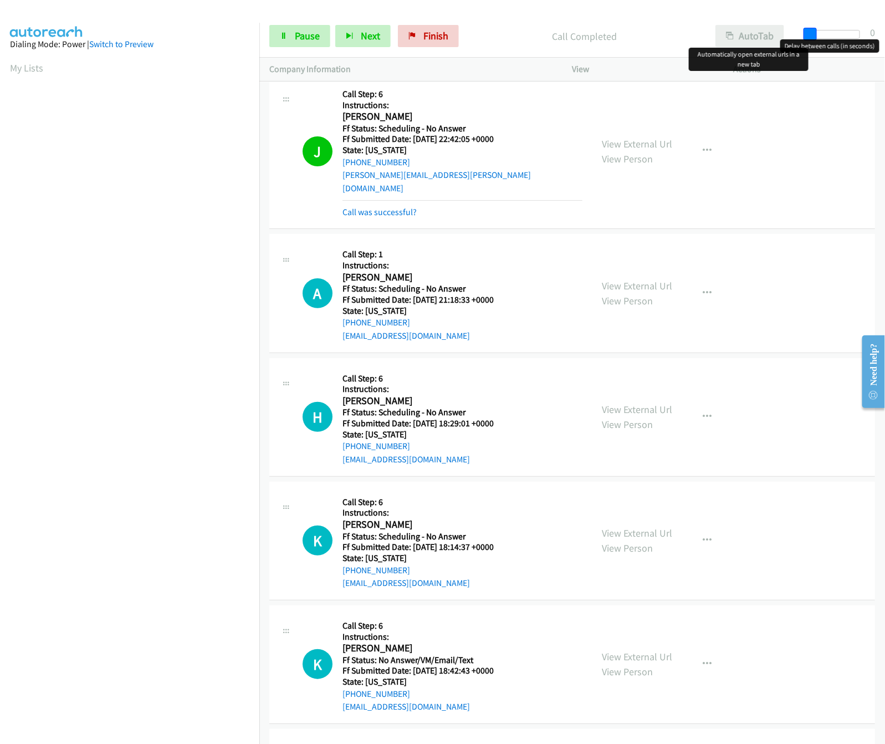
drag, startPoint x: 854, startPoint y: 37, endPoint x: 742, endPoint y: 30, distance: 112.1
click at [742, 30] on div "Start Calls Pause Next Finish Call Completed AutoTab AutoTab 0" at bounding box center [572, 36] width 626 height 43
click at [284, 32] on link "Pause" at bounding box center [299, 36] width 61 height 22
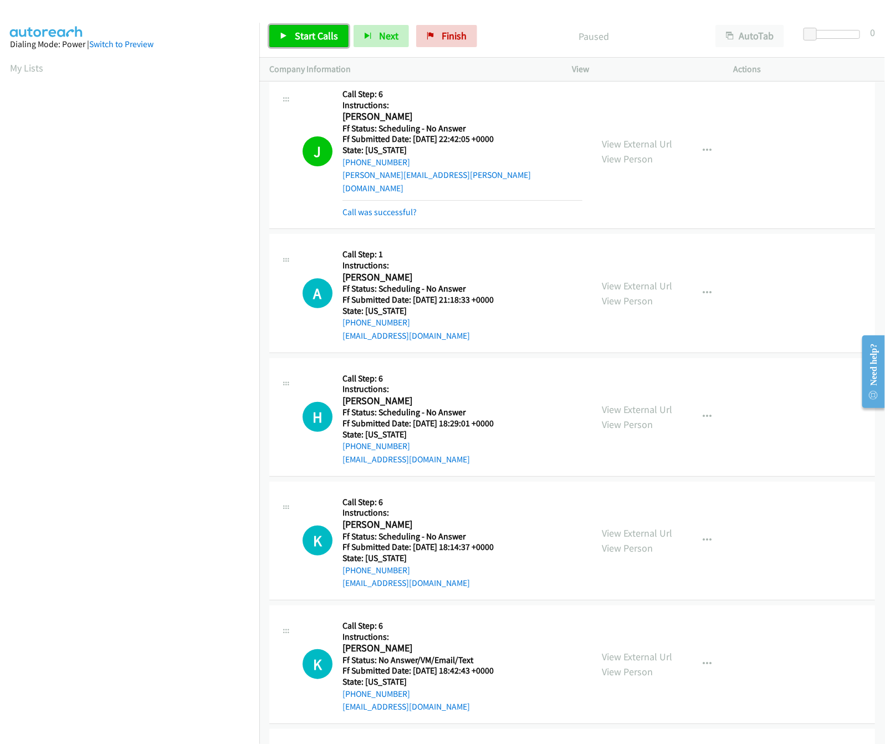
click at [292, 35] on link "Start Calls" at bounding box center [308, 36] width 79 height 22
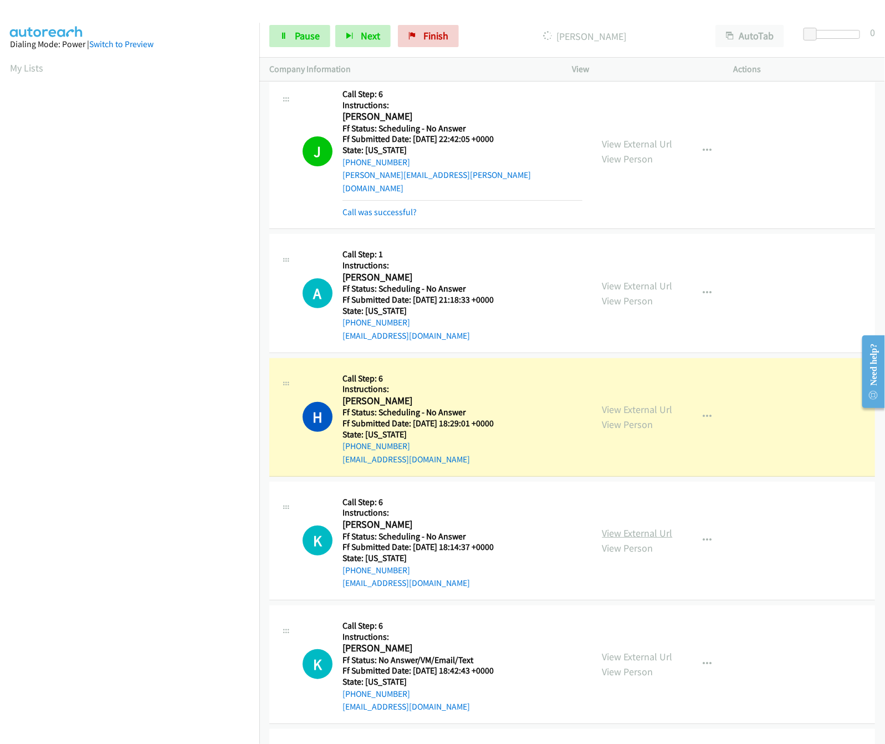
click at [643, 532] on link "View External Url" at bounding box center [637, 533] width 70 height 13
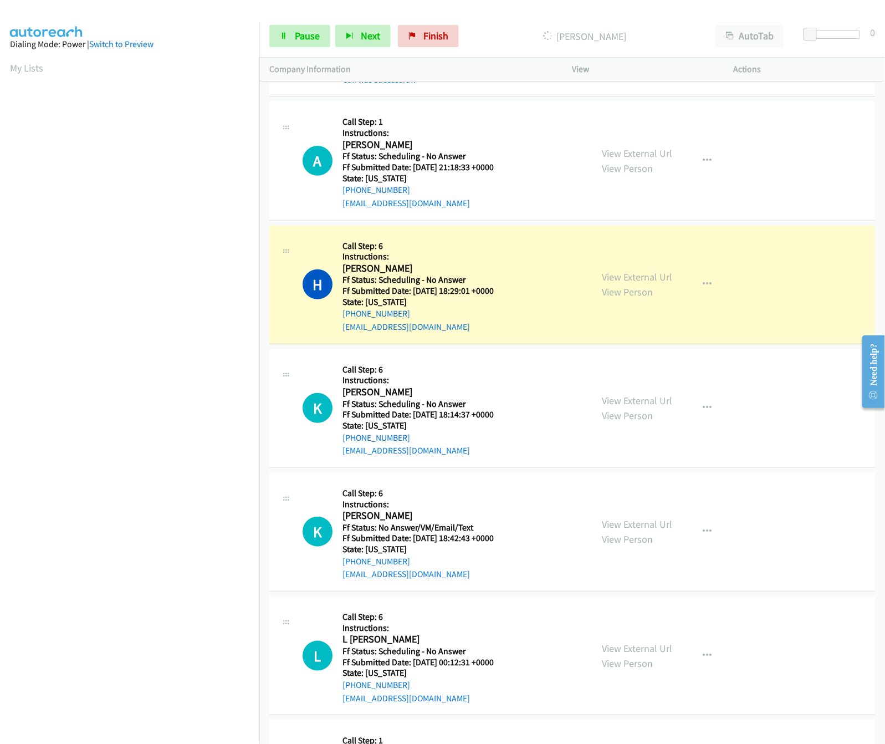
scroll to position [3768, 0]
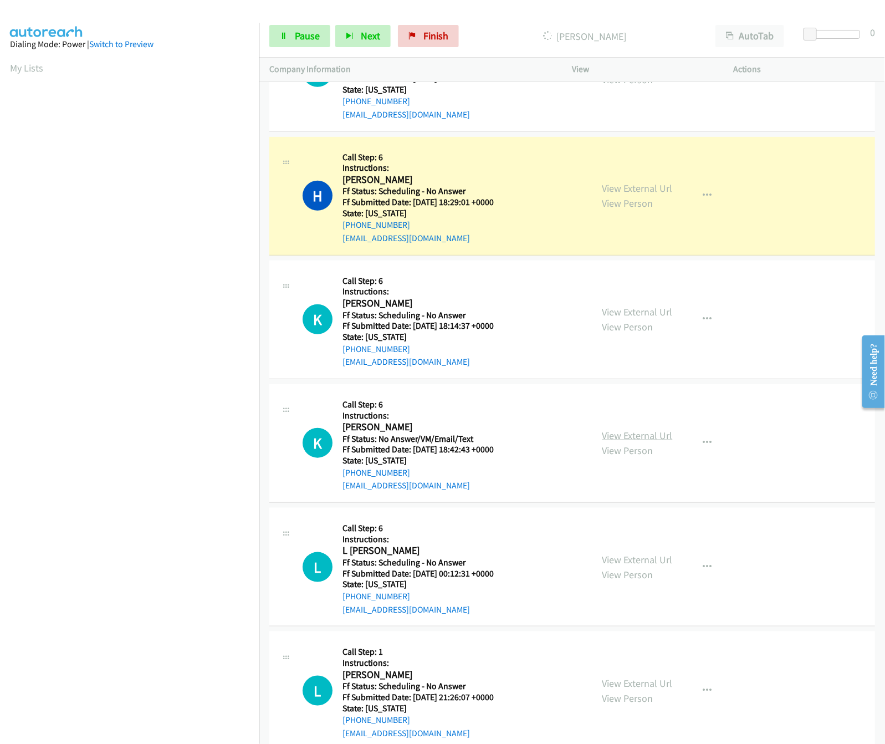
click at [629, 436] on link "View External Url" at bounding box center [637, 435] width 70 height 13
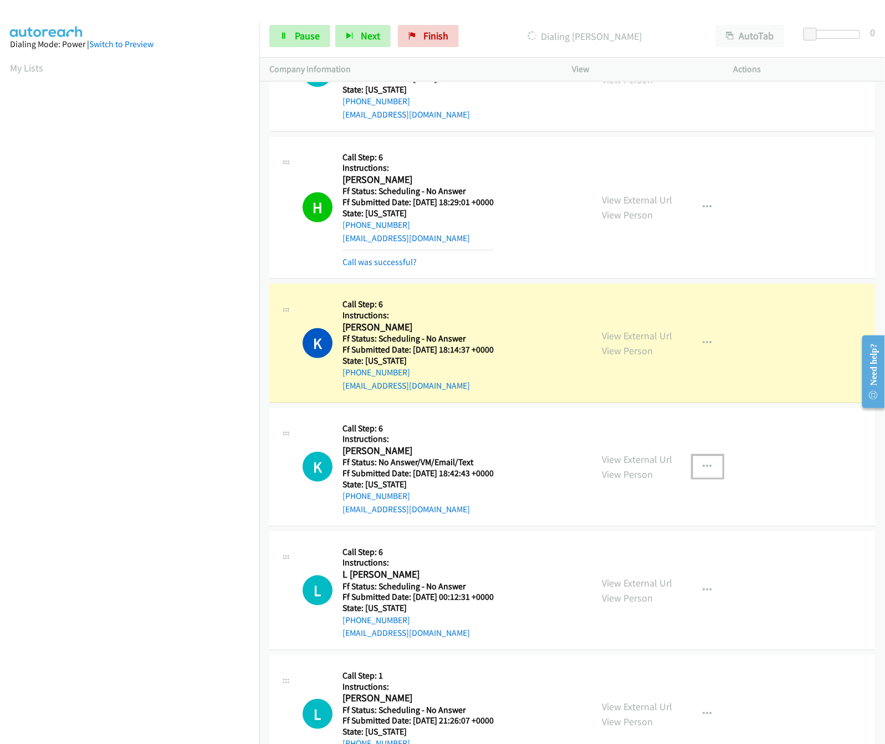
click at [704, 471] on icon "button" at bounding box center [707, 466] width 9 height 9
click at [624, 540] on link "Skip Call" at bounding box center [648, 539] width 147 height 22
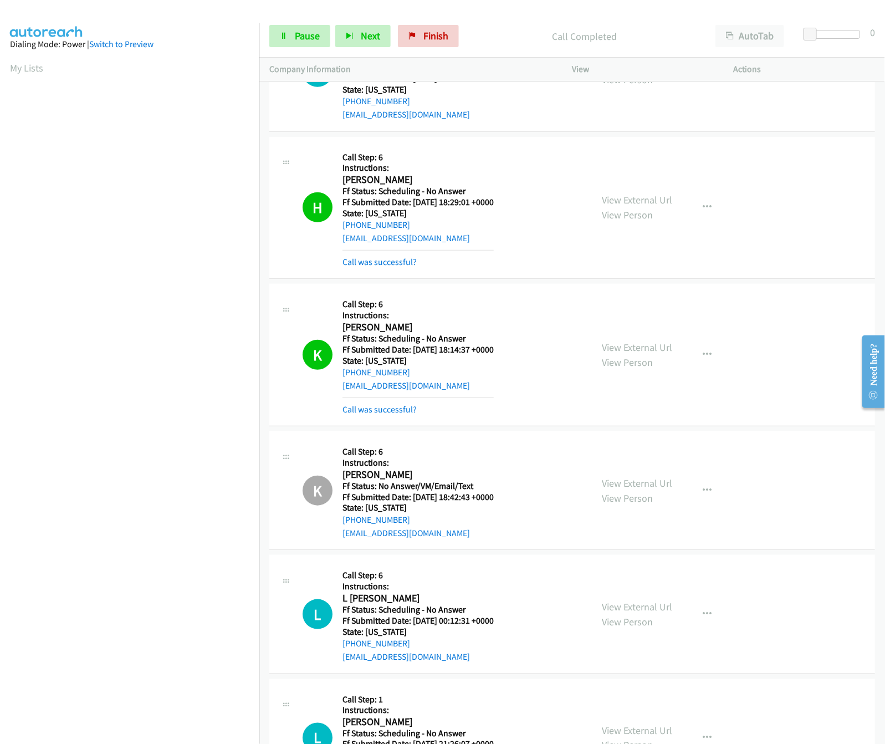
scroll to position [3991, 0]
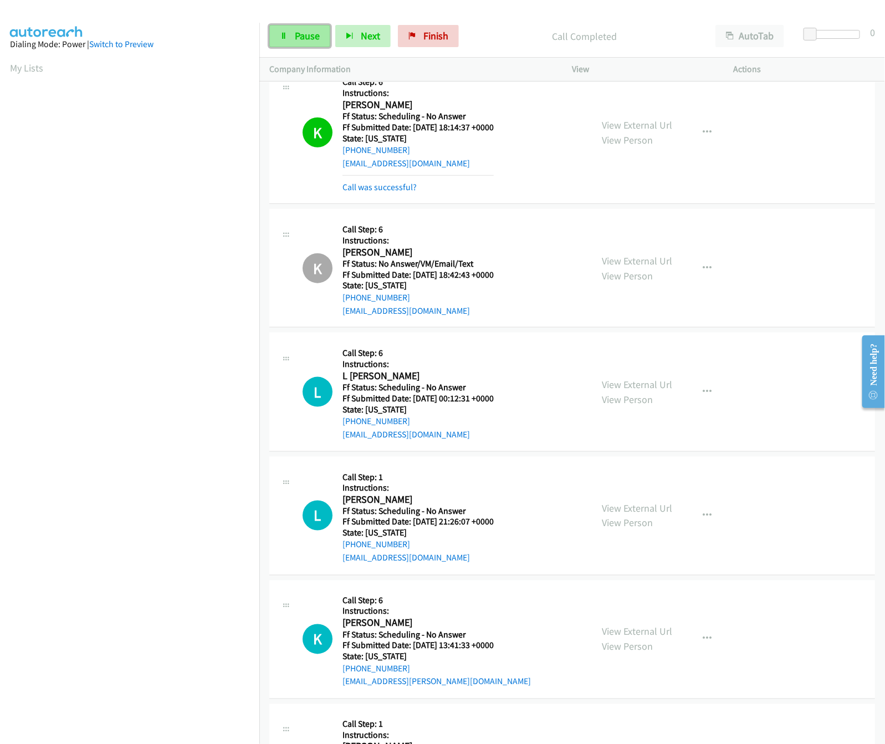
click at [283, 30] on link "Pause" at bounding box center [299, 36] width 61 height 22
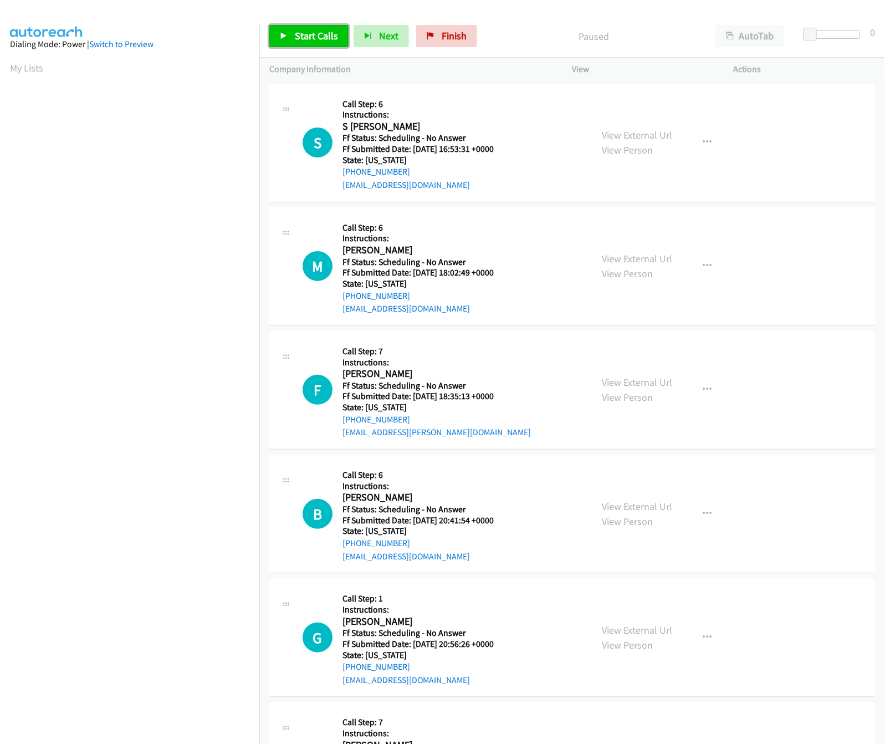
click at [316, 30] on span "Start Calls" at bounding box center [316, 35] width 43 height 13
click at [307, 24] on div "Start Calls Pause Next Finish Started AutoTab AutoTab 0" at bounding box center [572, 36] width 626 height 43
click at [300, 30] on span "Pause" at bounding box center [307, 35] width 25 height 13
click at [298, 50] on div "Start Calls Pause Next Finish Paused AutoTab AutoTab 0" at bounding box center [572, 36] width 626 height 43
click at [298, 44] on link "Start Calls" at bounding box center [308, 36] width 79 height 22
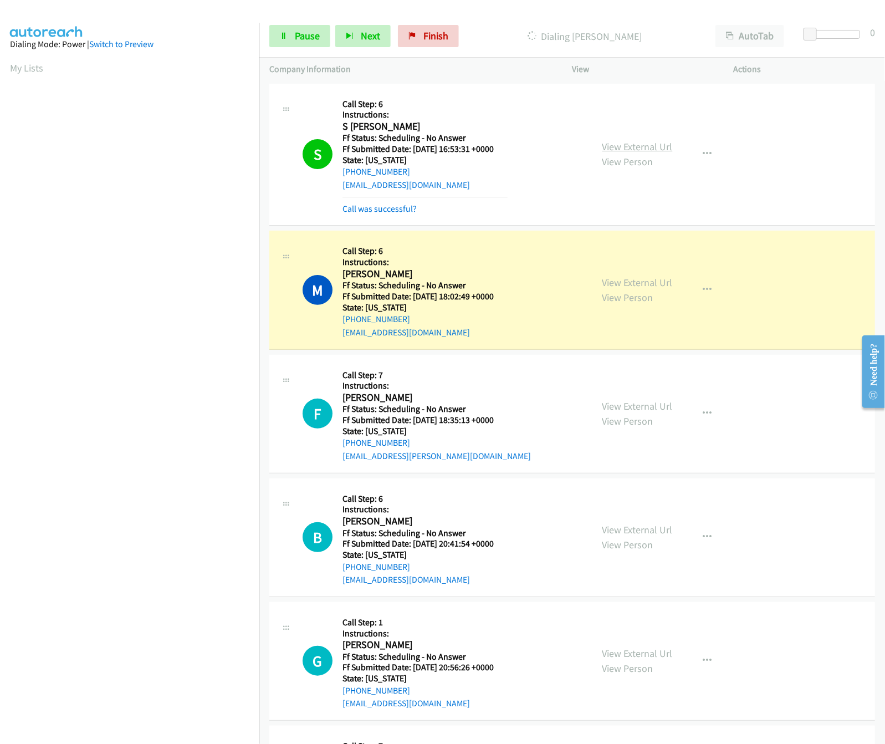
click at [625, 145] on link "View External Url" at bounding box center [637, 146] width 70 height 13
click at [648, 283] on link "View External Url" at bounding box center [637, 282] width 70 height 13
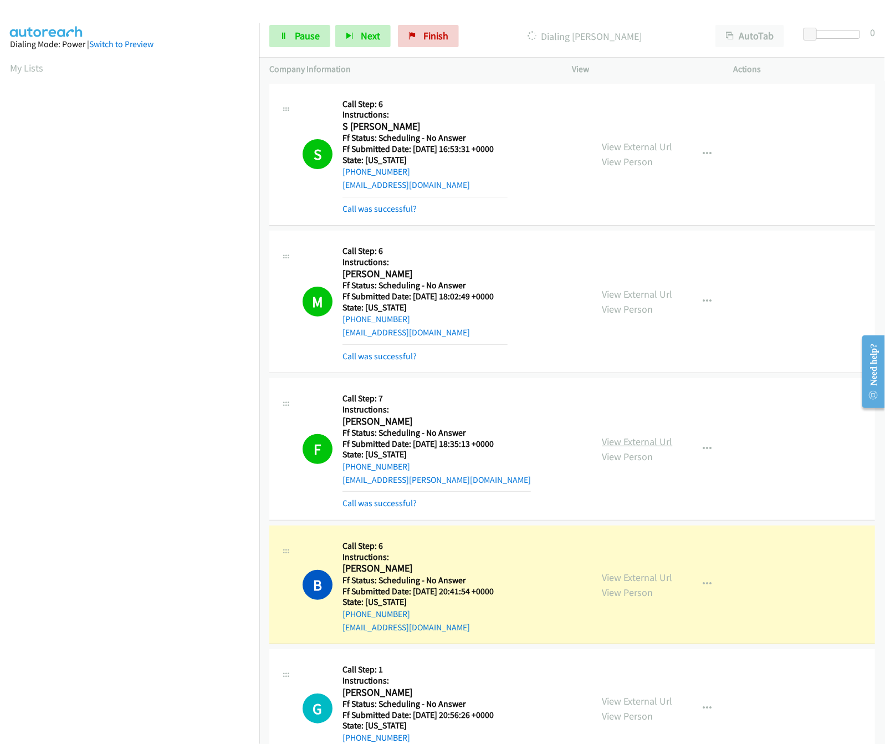
click at [648, 441] on link "View External Url" at bounding box center [637, 441] width 70 height 13
click at [632, 577] on link "View External Url" at bounding box center [637, 577] width 70 height 13
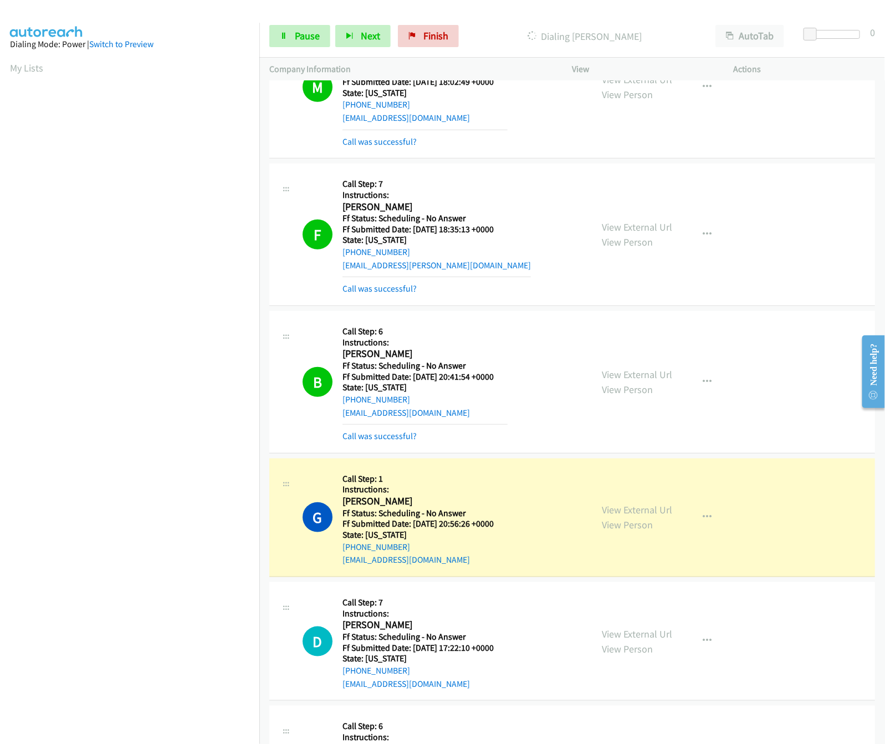
scroll to position [222, 0]
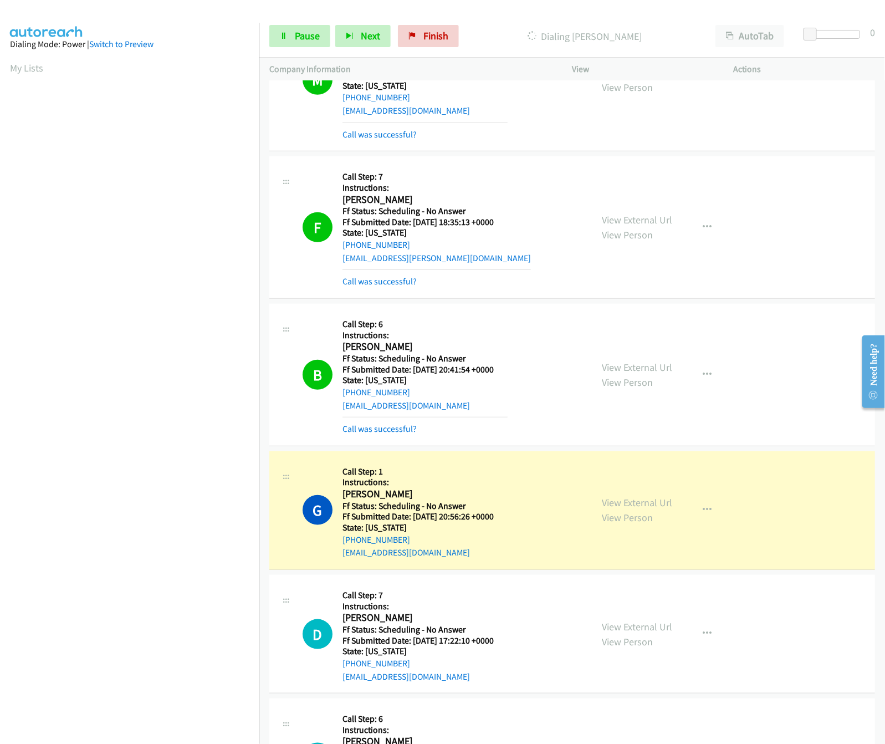
click at [642, 511] on div "View External Url View Person" at bounding box center [637, 510] width 70 height 30
click at [642, 503] on link "View External Url" at bounding box center [637, 502] width 70 height 13
click at [290, 24] on div "Start Calls Pause Next Finish Dialing [PERSON_NAME] AutoTab AutoTab 0" at bounding box center [572, 36] width 626 height 43
click at [294, 30] on link "Pause" at bounding box center [299, 36] width 61 height 22
